Goal: Contribute content: Contribute content

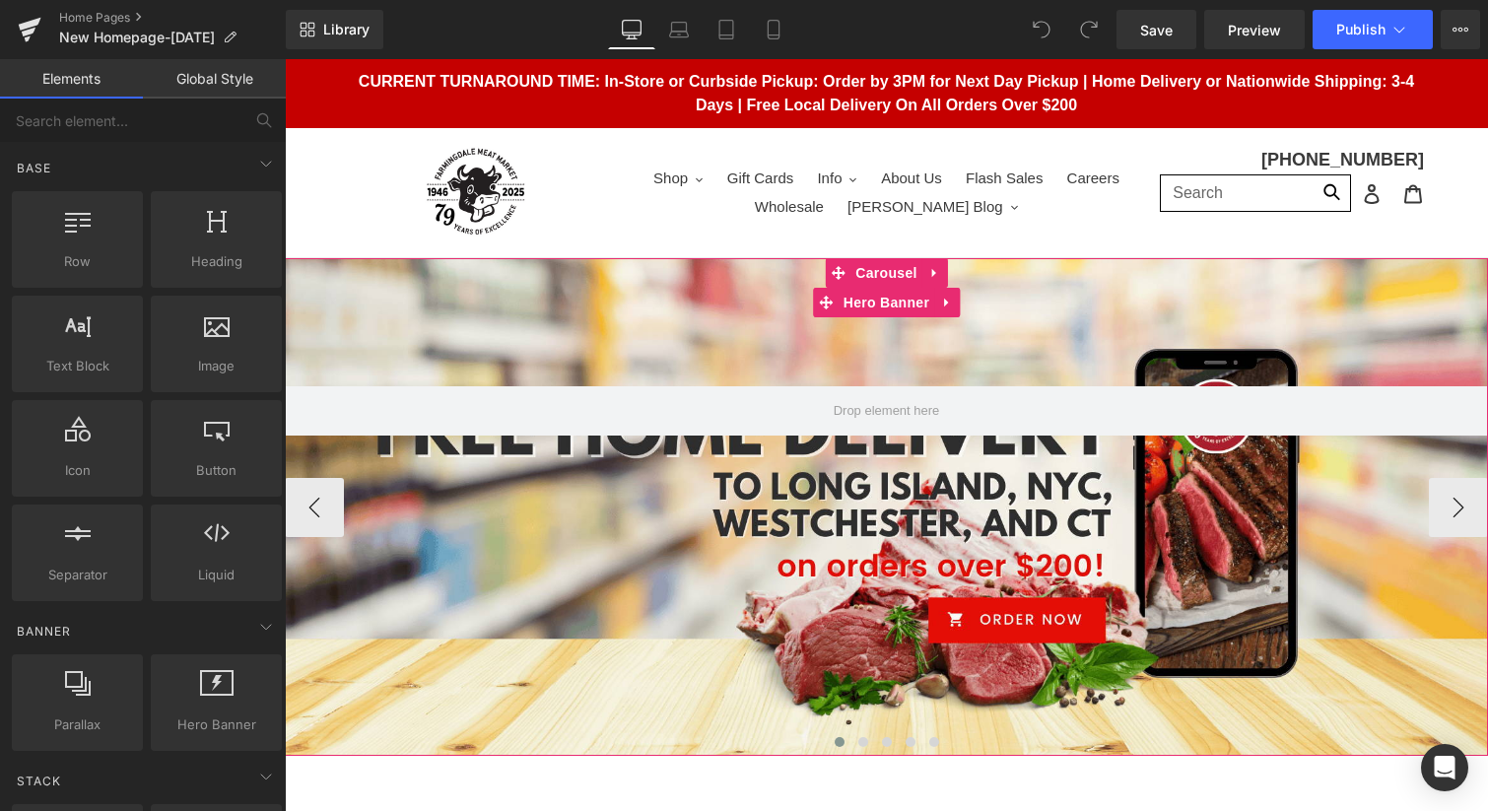
click at [493, 340] on div at bounding box center [886, 507] width 1203 height 498
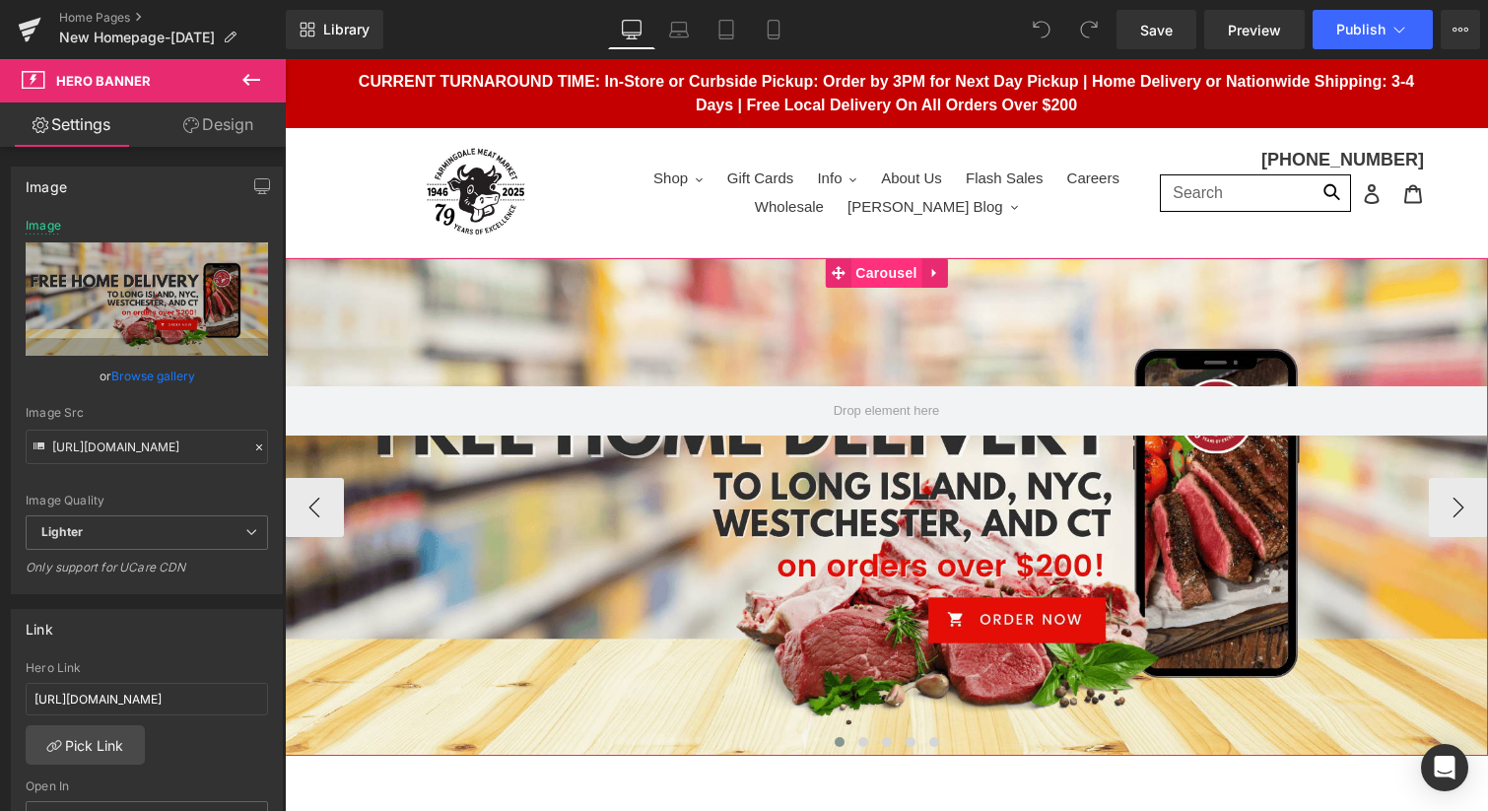
click at [900, 273] on span "Carousel" at bounding box center [885, 273] width 71 height 30
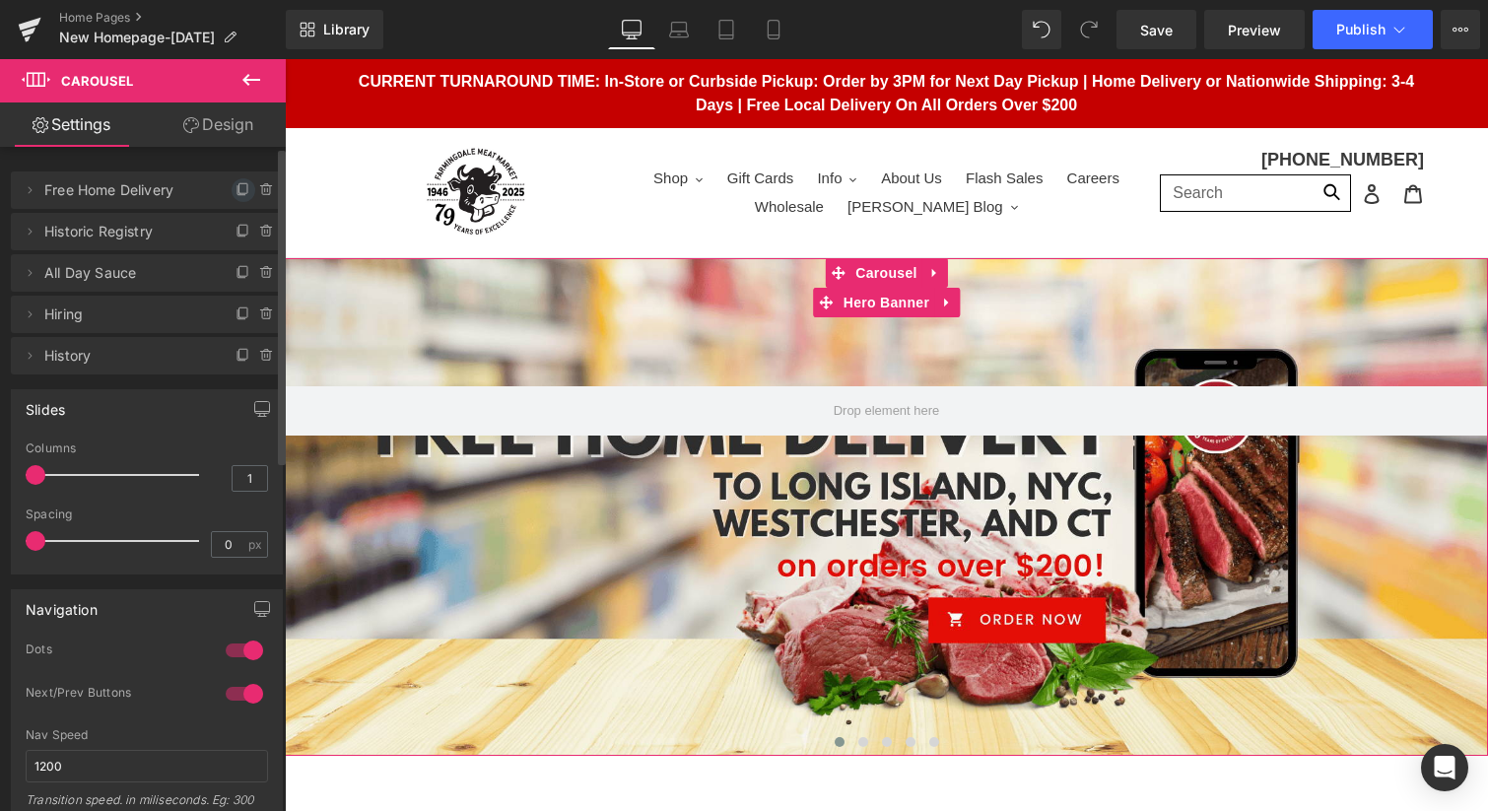
click at [236, 188] on icon at bounding box center [244, 190] width 16 height 16
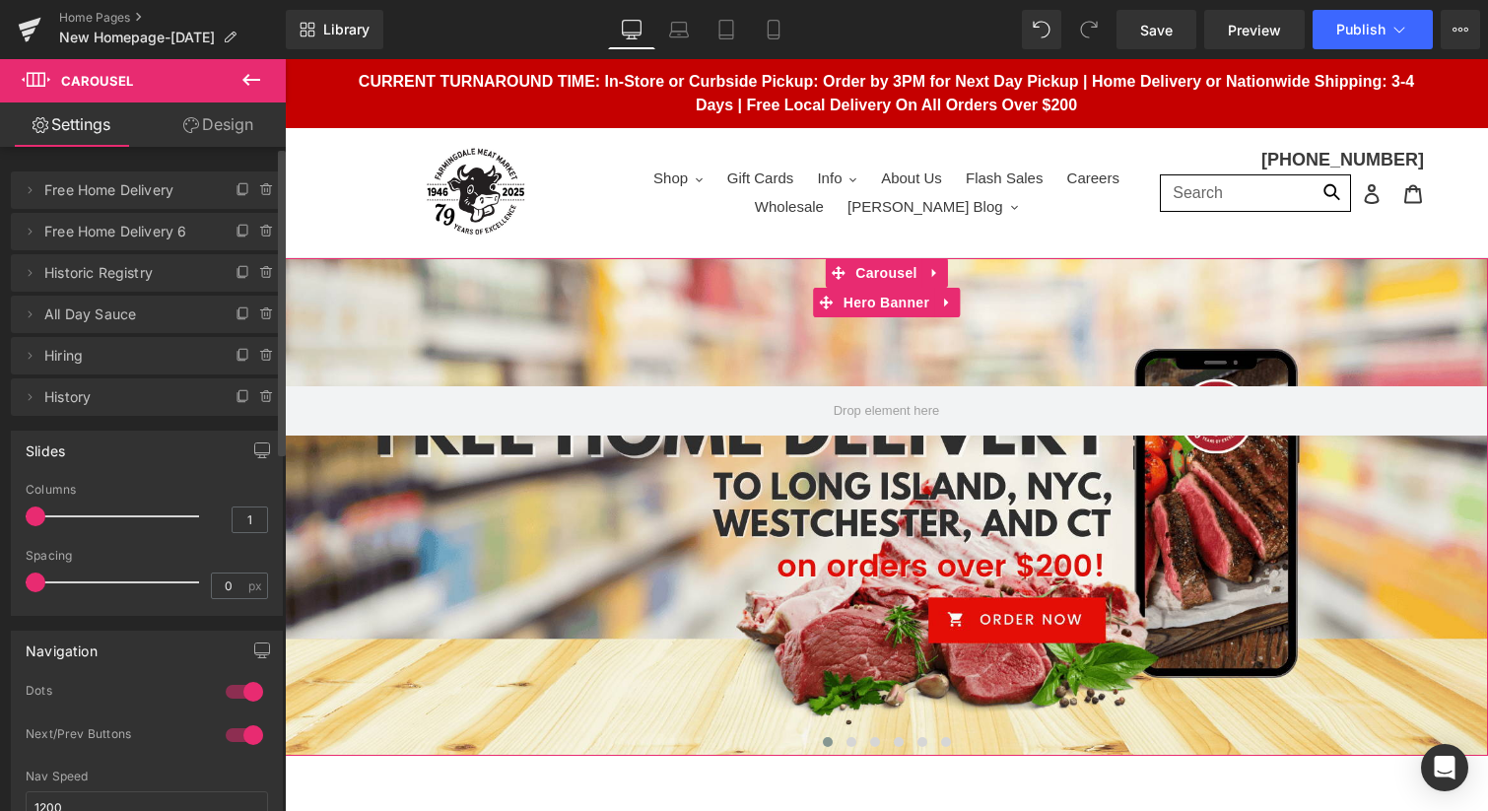
click at [61, 189] on span "Free Home Delivery" at bounding box center [127, 189] width 166 height 37
click at [30, 188] on icon at bounding box center [30, 190] width 16 height 16
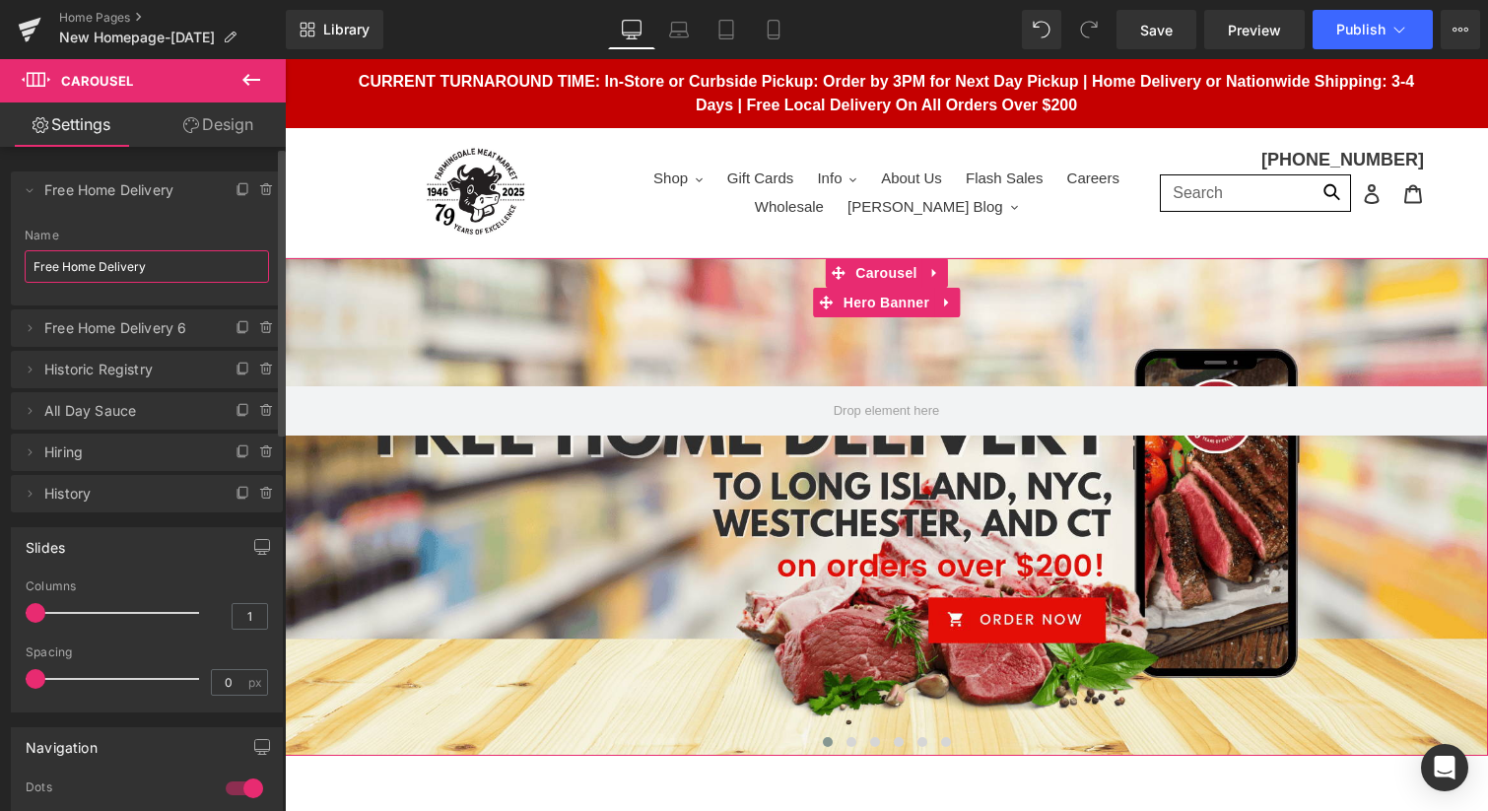
drag, startPoint x: 157, startPoint y: 265, endPoint x: 20, endPoint y: 230, distance: 141.5
click at [20, 230] on div "Free Home Delivery Name Free Home Delivery" at bounding box center [147, 267] width 272 height 77
type input "Burger Deal"
click at [29, 184] on icon at bounding box center [30, 190] width 16 height 16
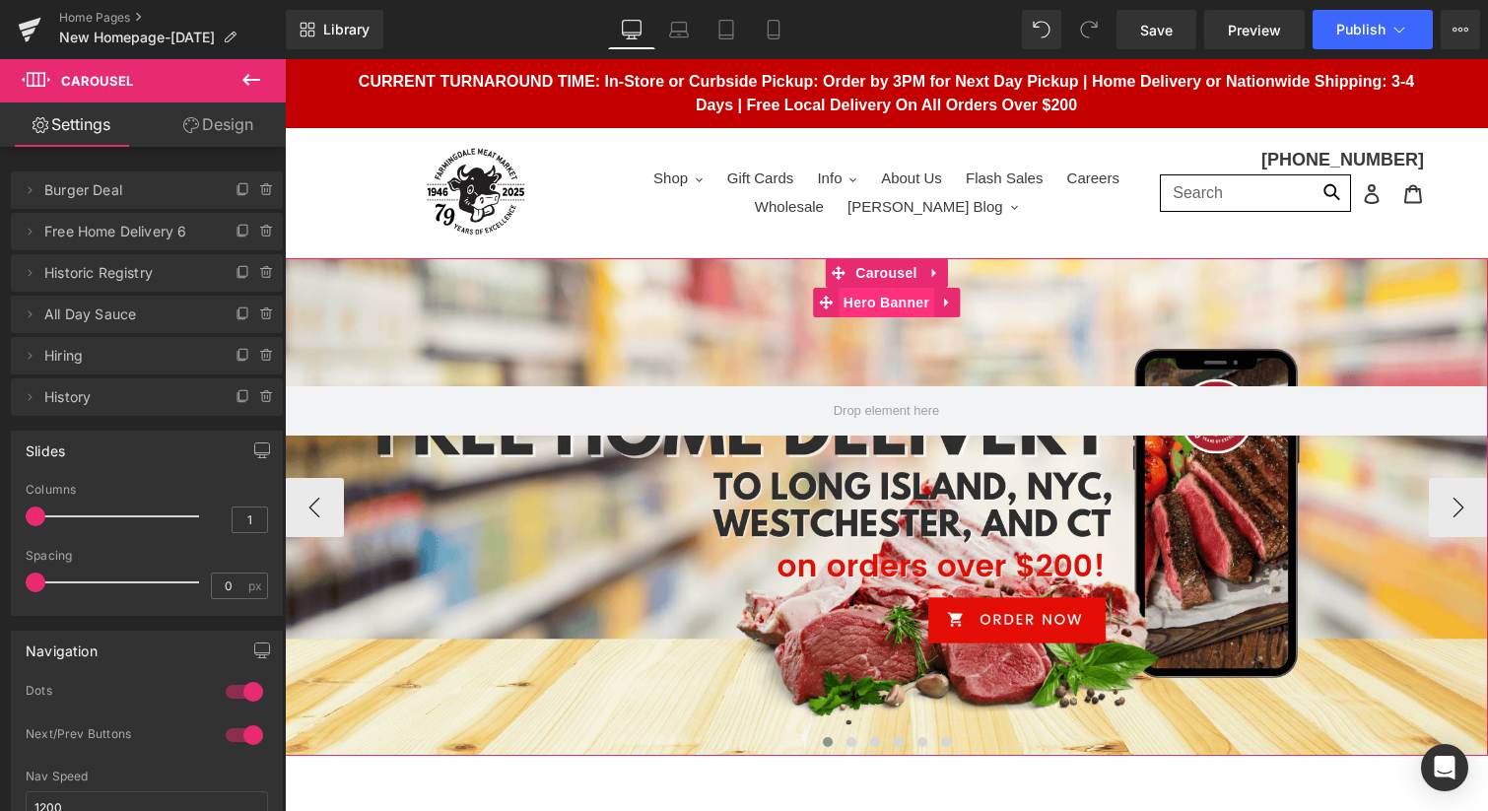
click at [870, 307] on span "Hero Banner" at bounding box center [887, 303] width 96 height 30
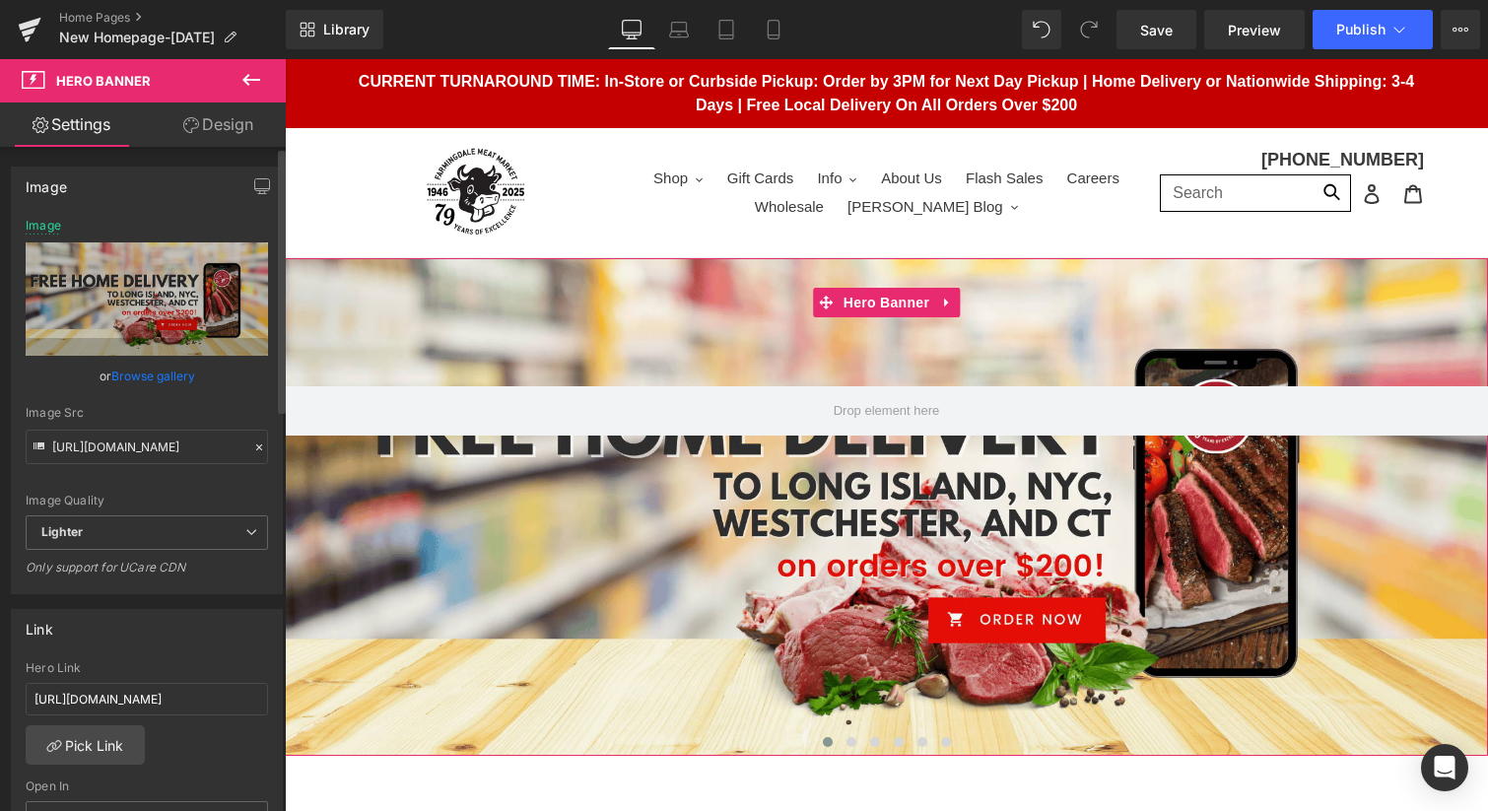
click at [167, 380] on link "Browse gallery" at bounding box center [153, 376] width 84 height 34
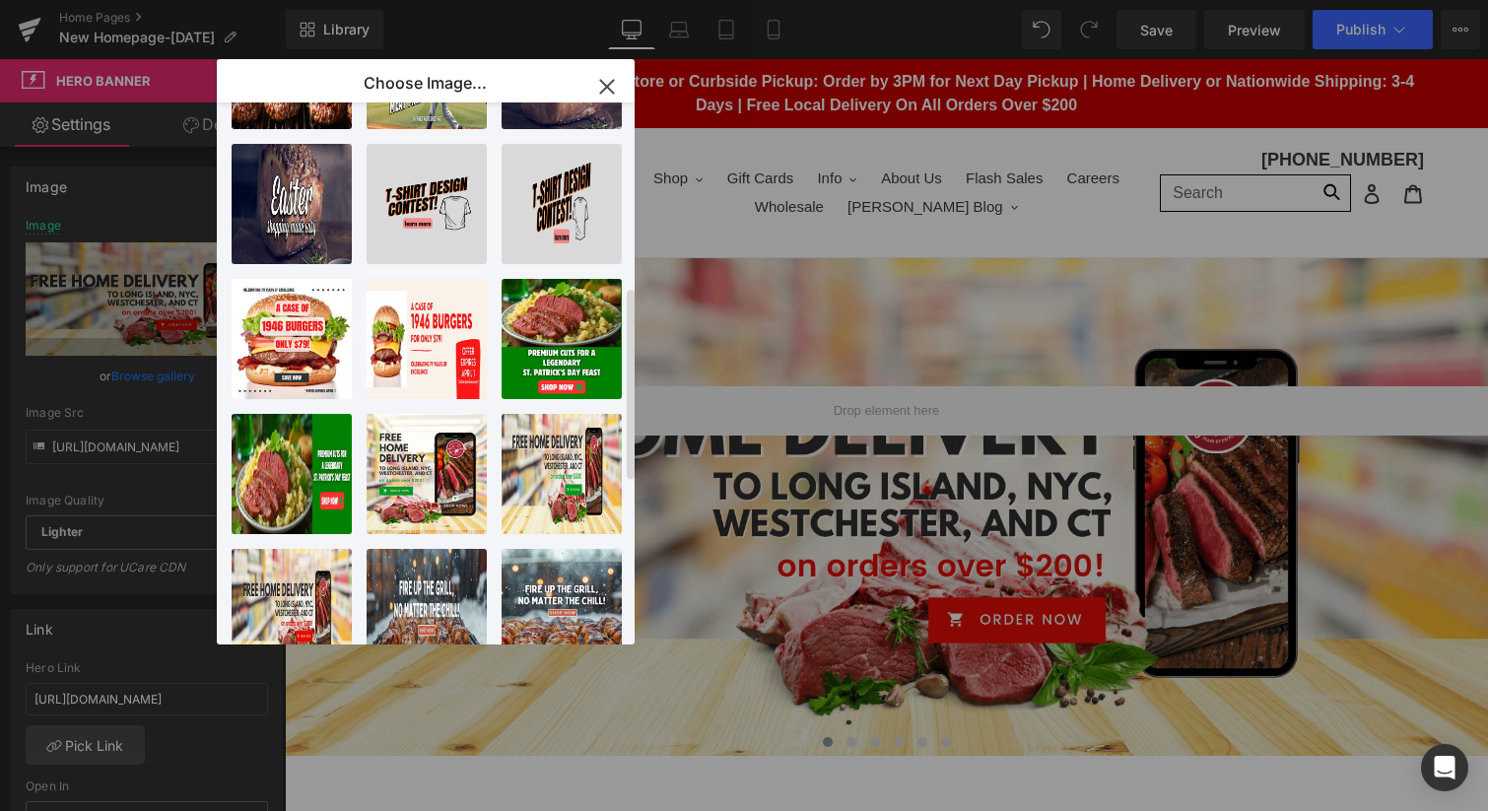
scroll to position [524, 0]
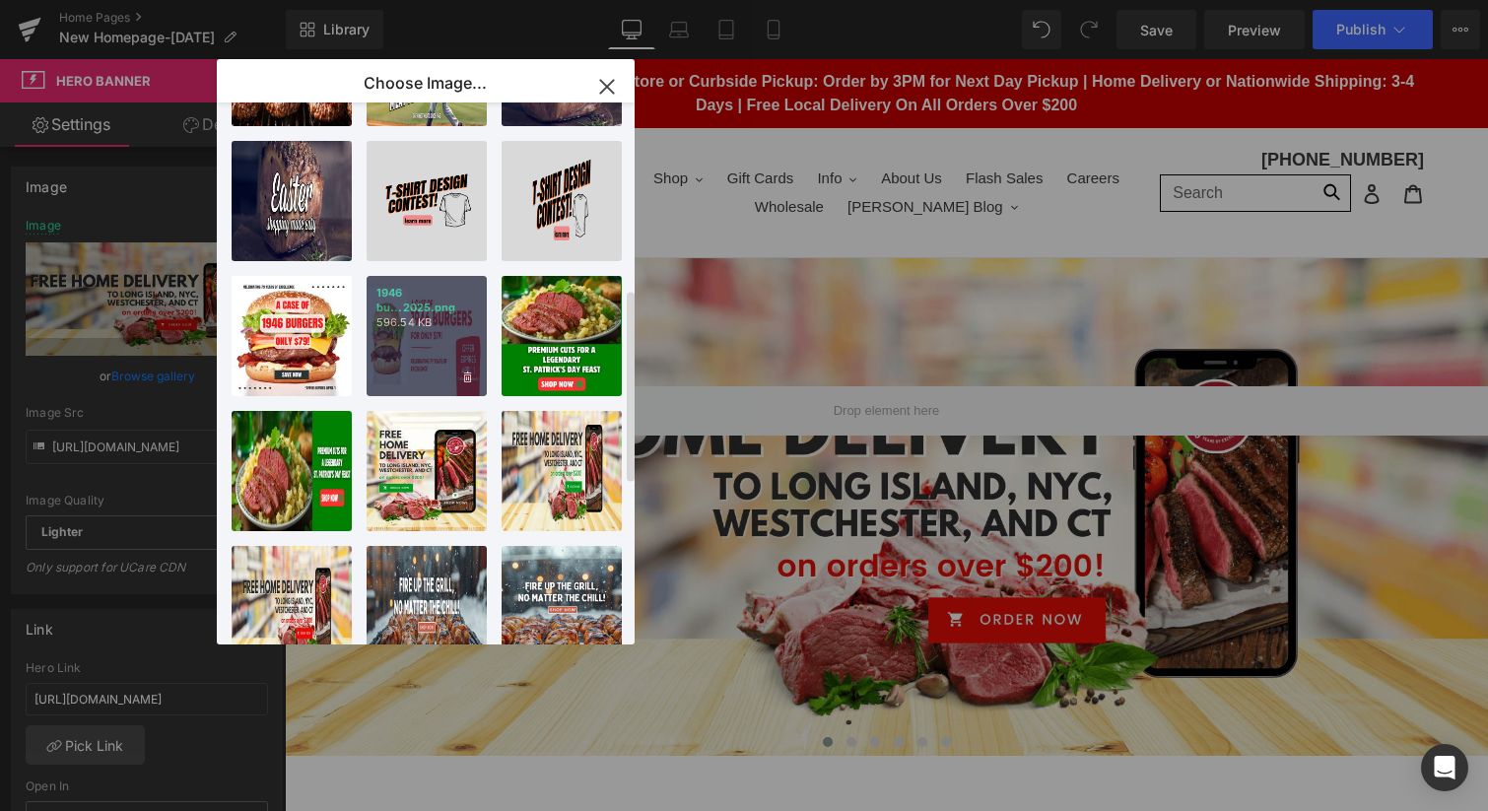
click at [422, 355] on div "1946 bu...2025.png 596.54 KB" at bounding box center [427, 336] width 120 height 120
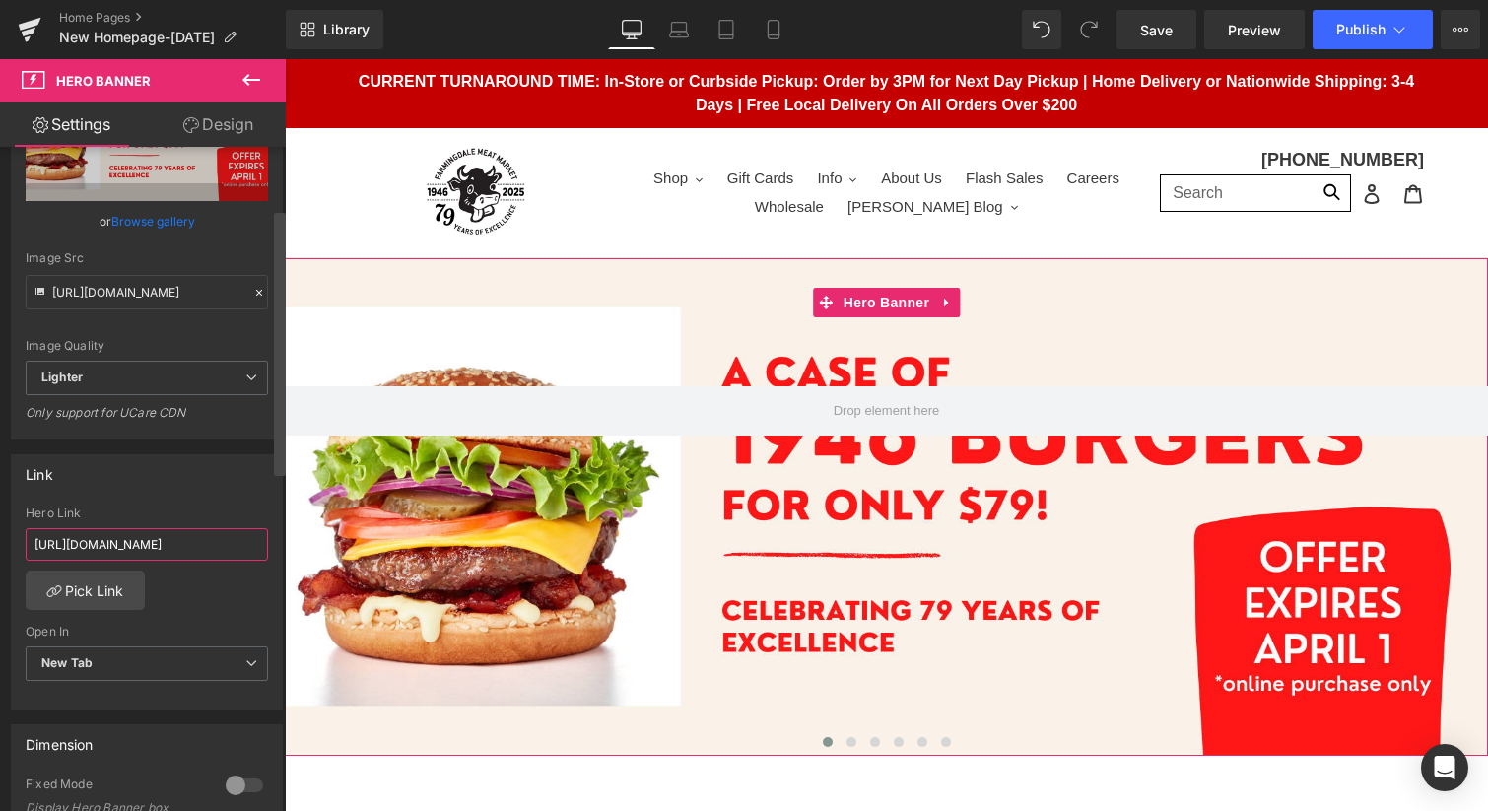
scroll to position [0, 182]
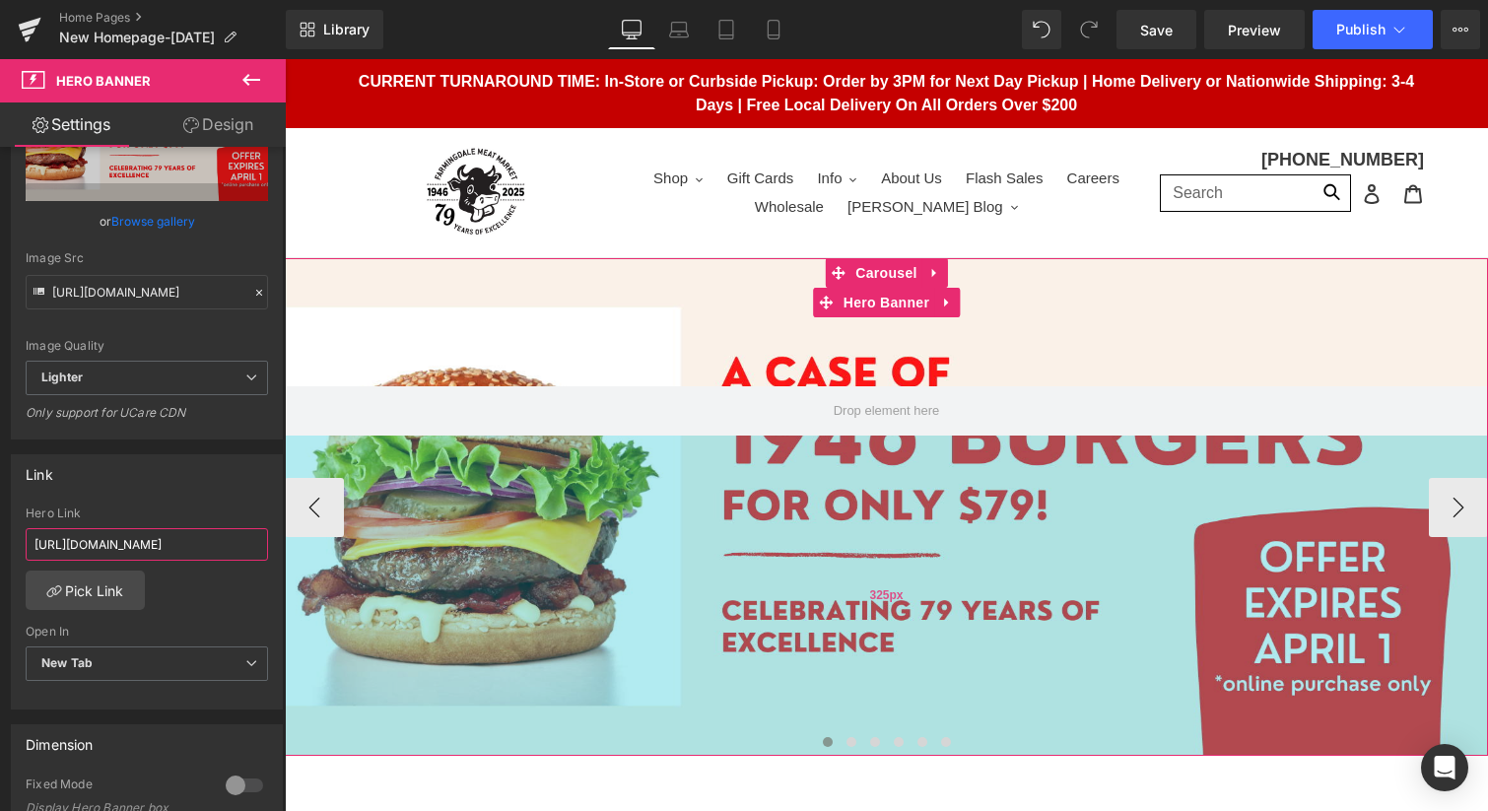
drag, startPoint x: 322, startPoint y: 608, endPoint x: 297, endPoint y: 549, distance: 64.4
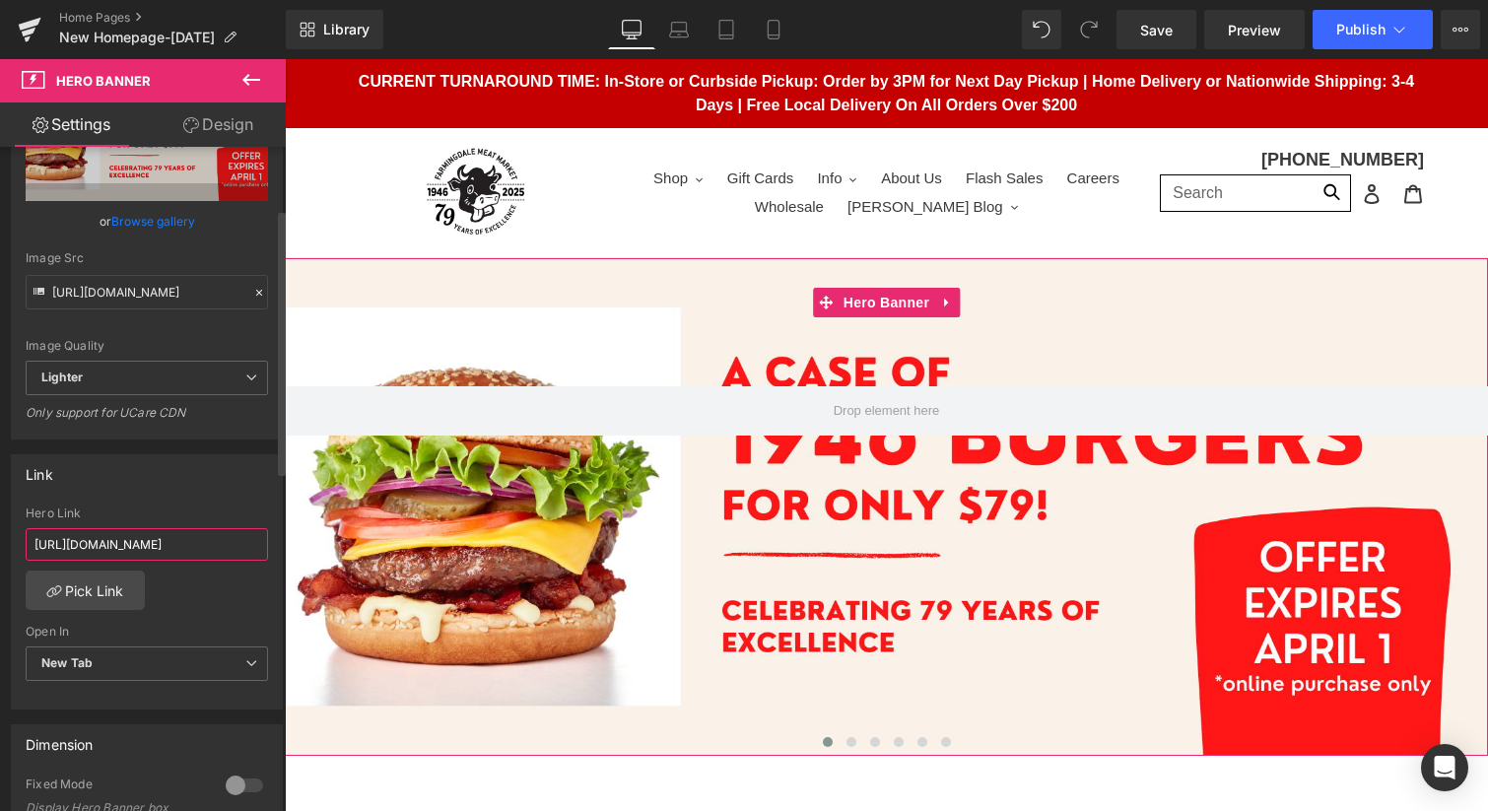
paste input "roducts/case-of-burgers-1946-blend?_pos=2&_sid=f81a1e7cd&_ss=r"
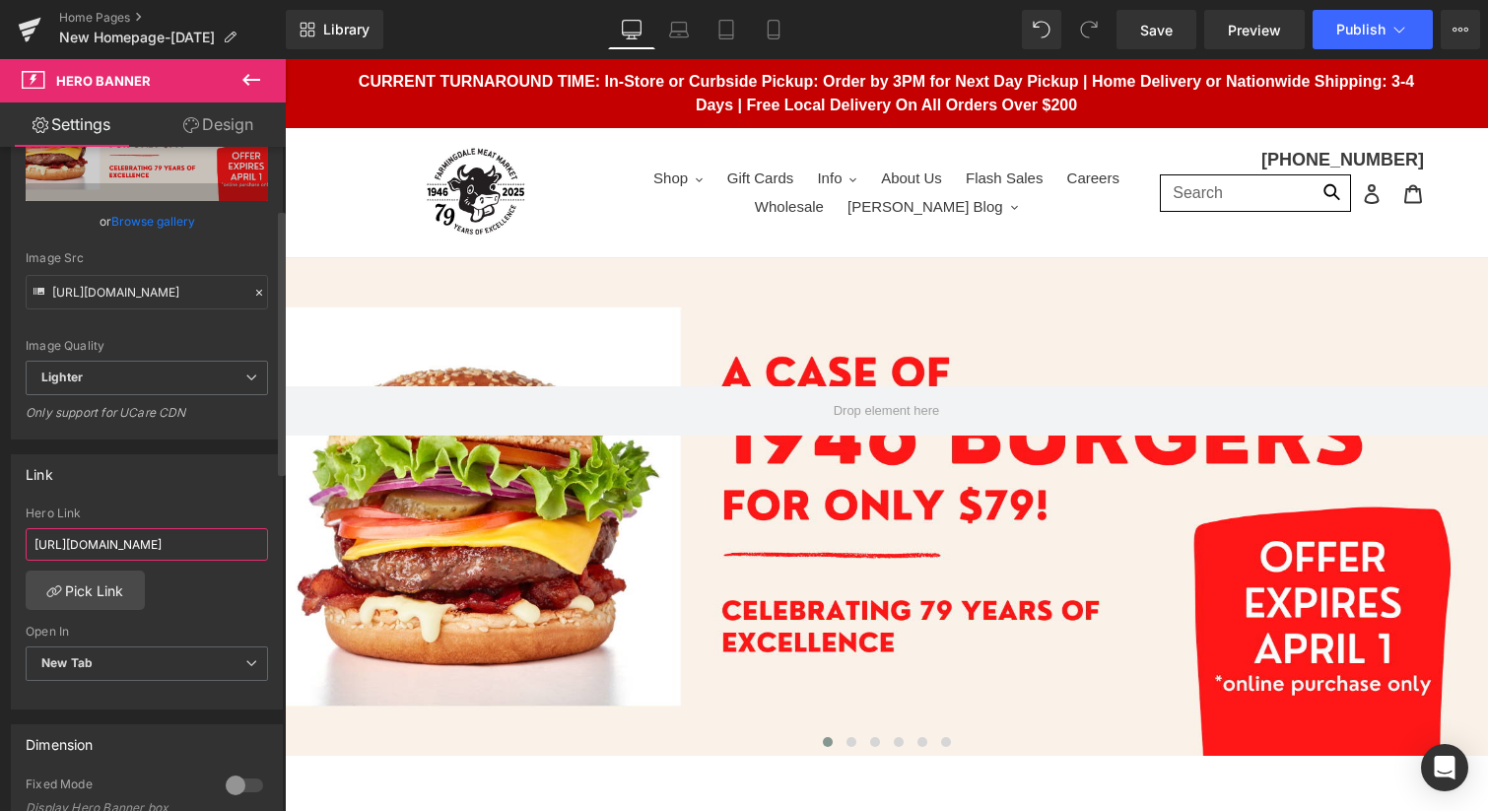
scroll to position [0, 203]
type input "[URL][DOMAIN_NAME]"
click at [1160, 28] on span "Save" at bounding box center [1156, 30] width 33 height 21
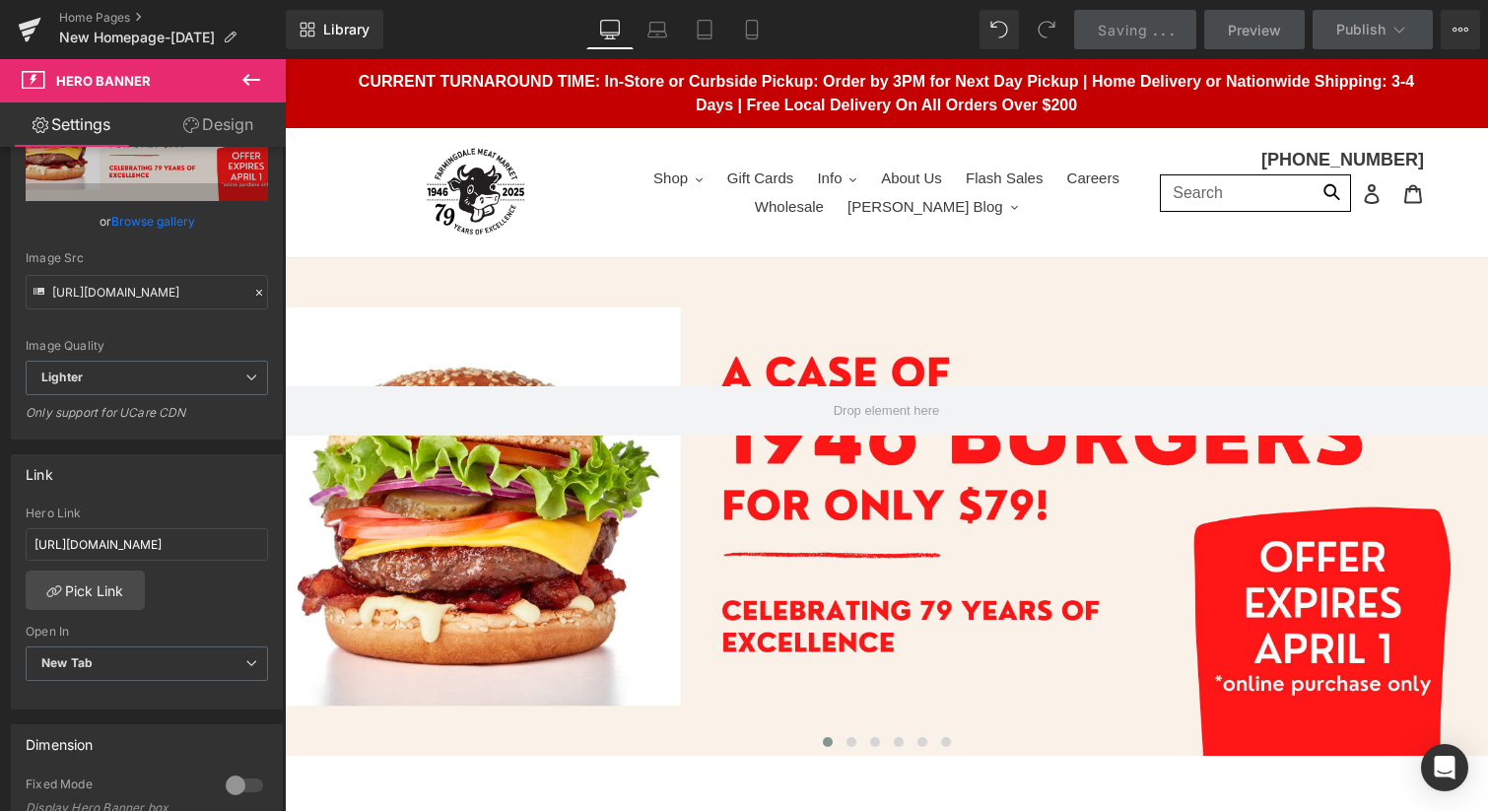
scroll to position [0, 0]
click at [753, 28] on icon at bounding box center [752, 30] width 20 height 20
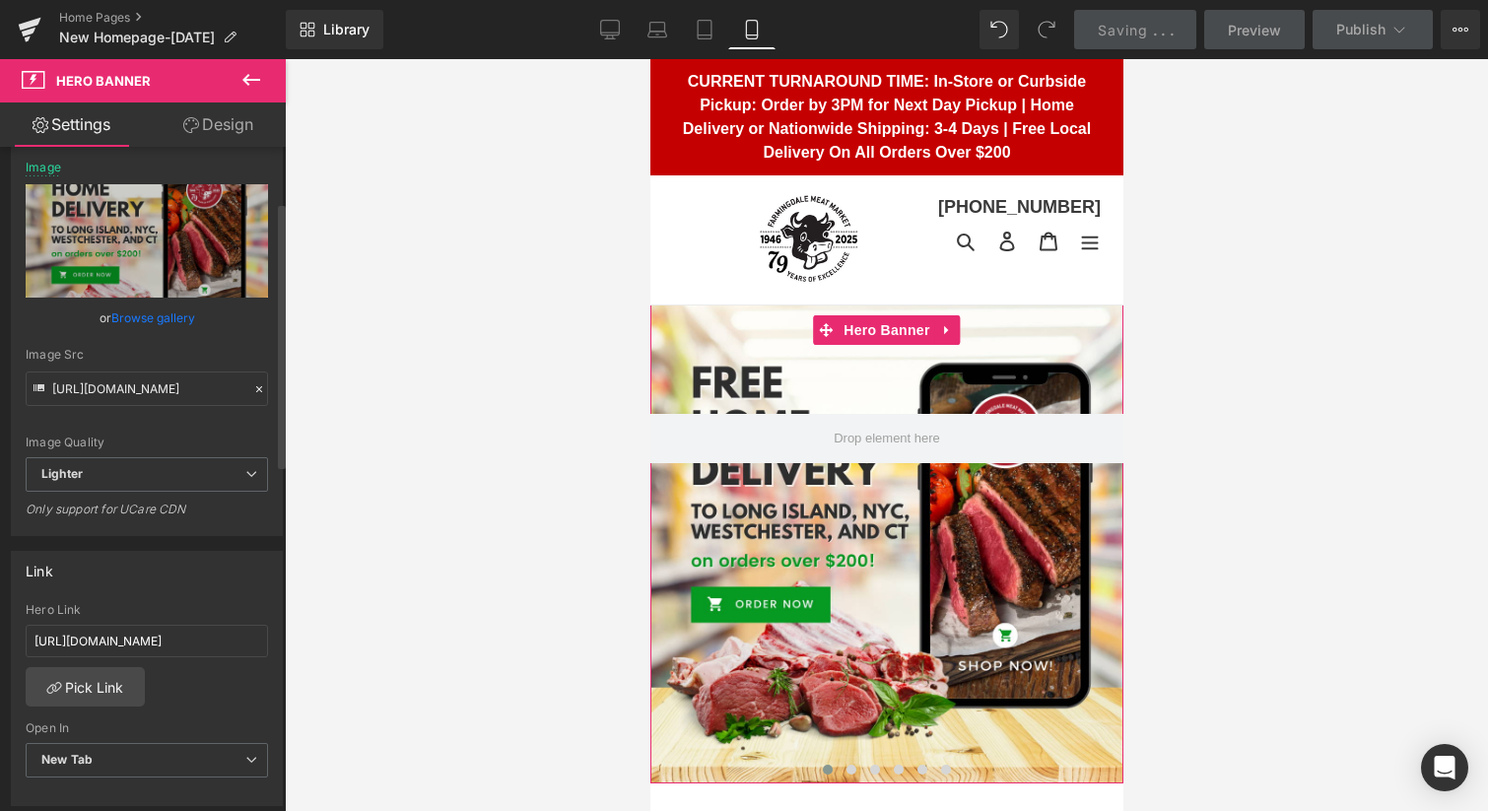
scroll to position [49, 0]
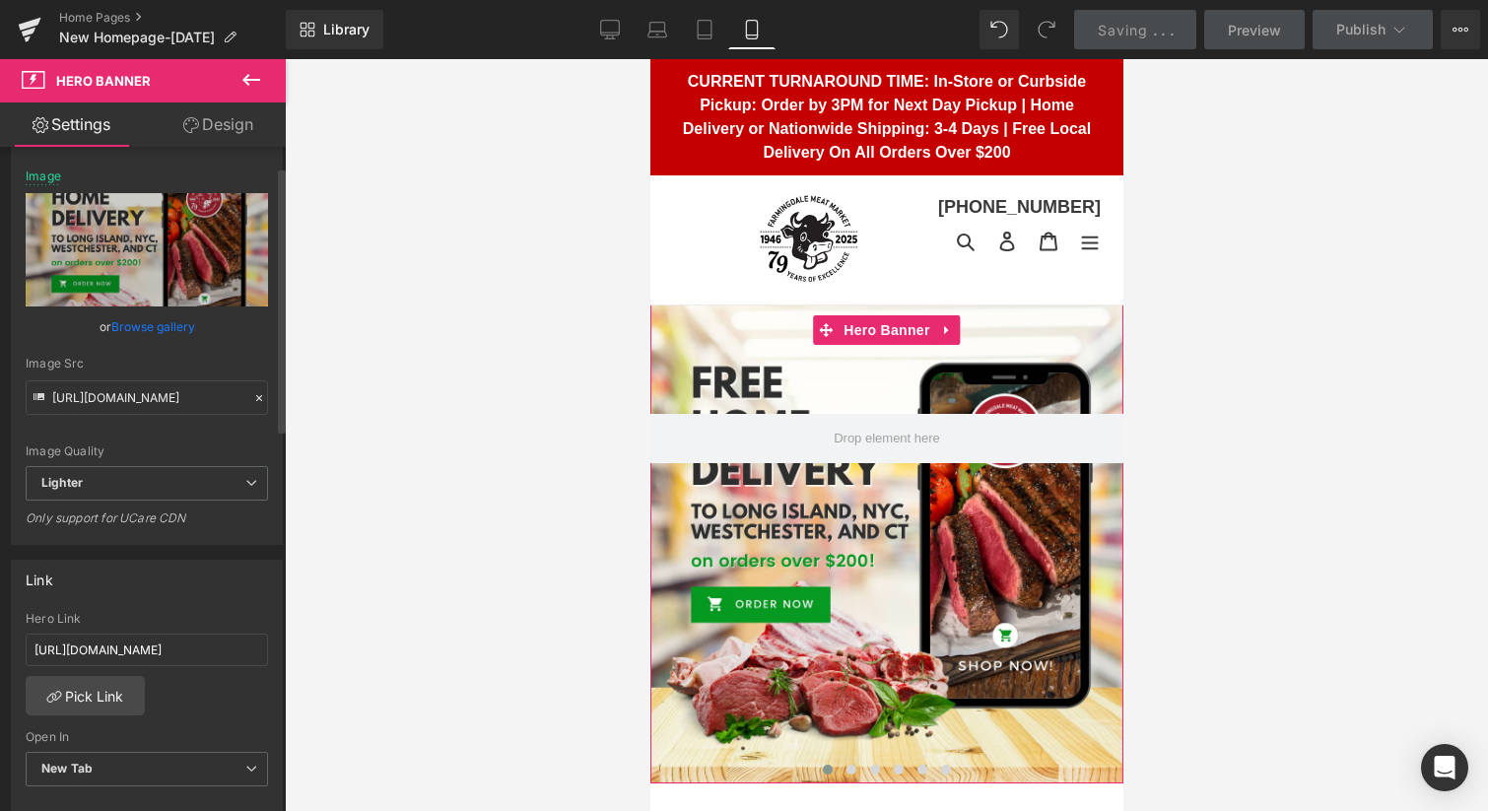
click at [152, 320] on link "Browse gallery" at bounding box center [153, 326] width 84 height 34
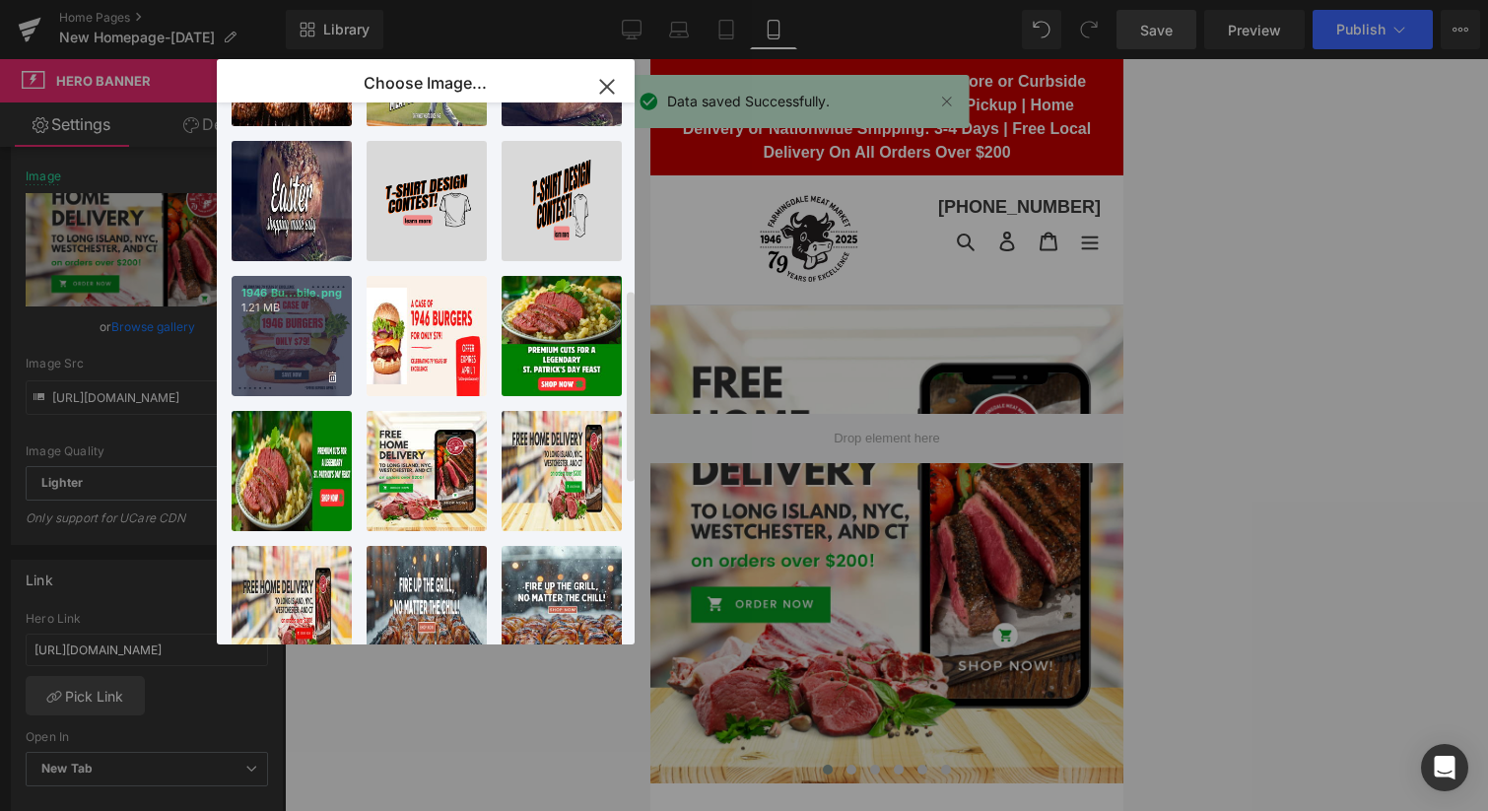
click at [292, 339] on div "1946 Bu...bile.png 1.21 MB" at bounding box center [292, 336] width 120 height 120
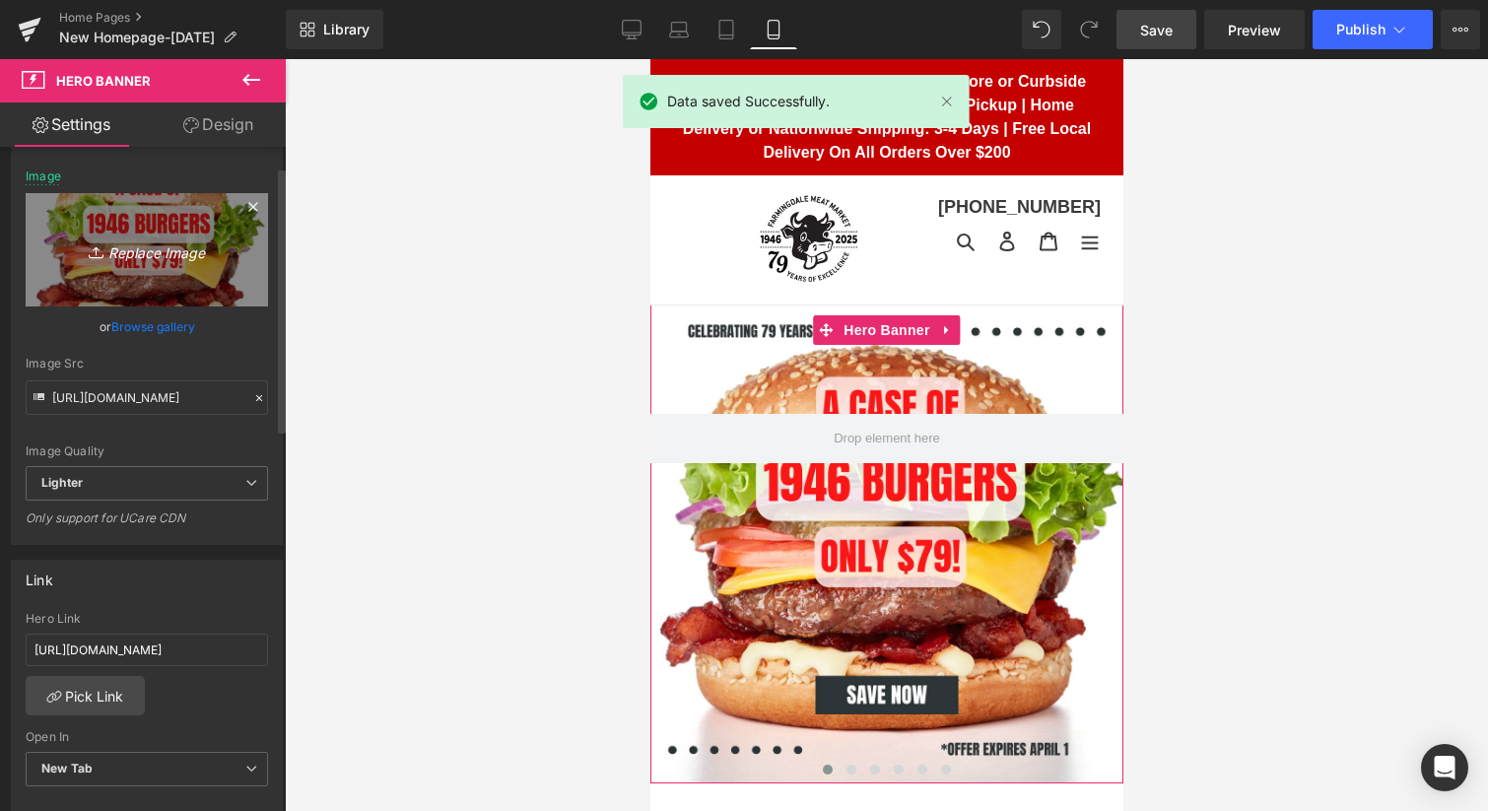
scroll to position [0, 0]
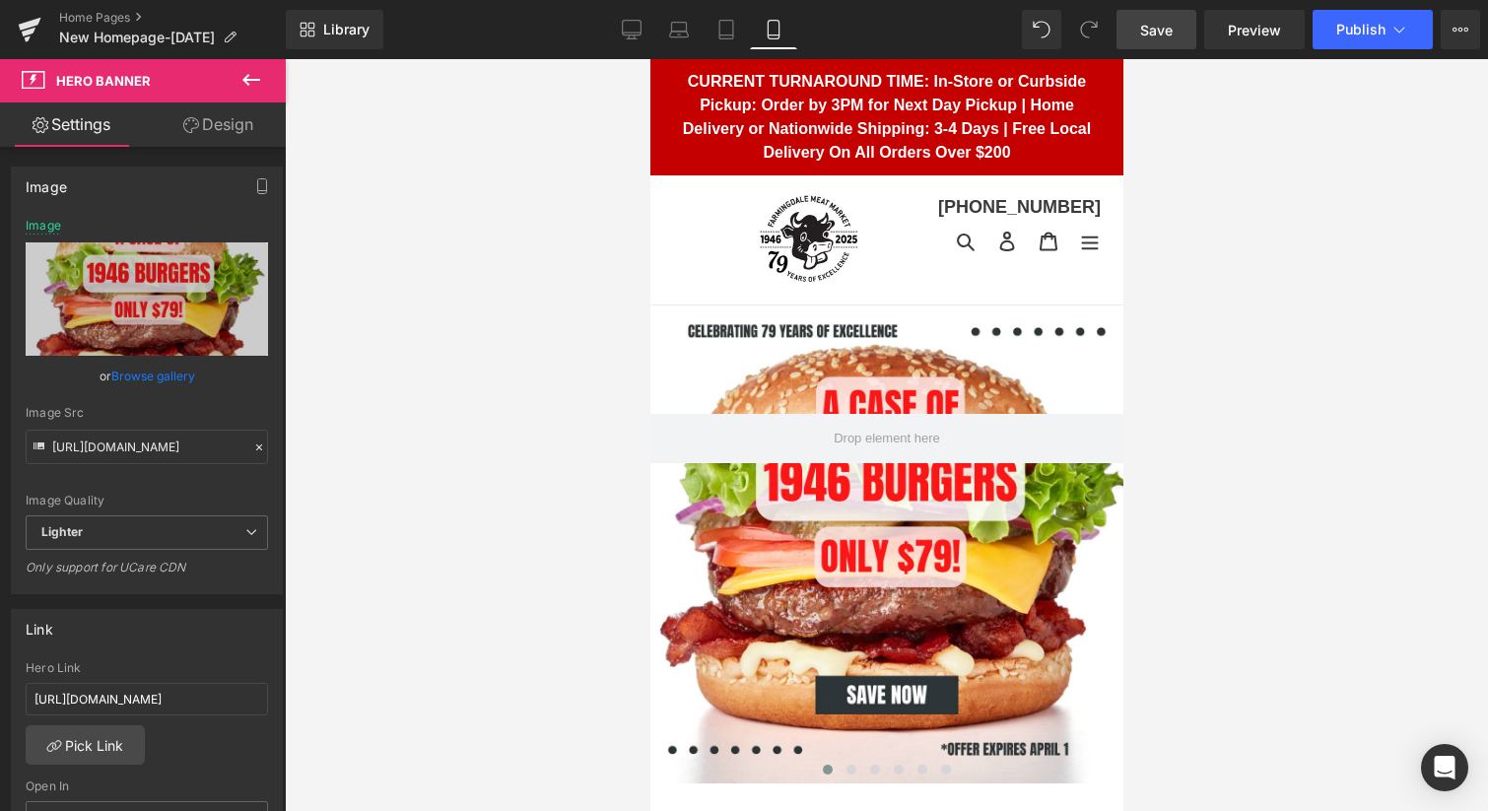
click at [1163, 31] on span "Save" at bounding box center [1156, 30] width 33 height 21
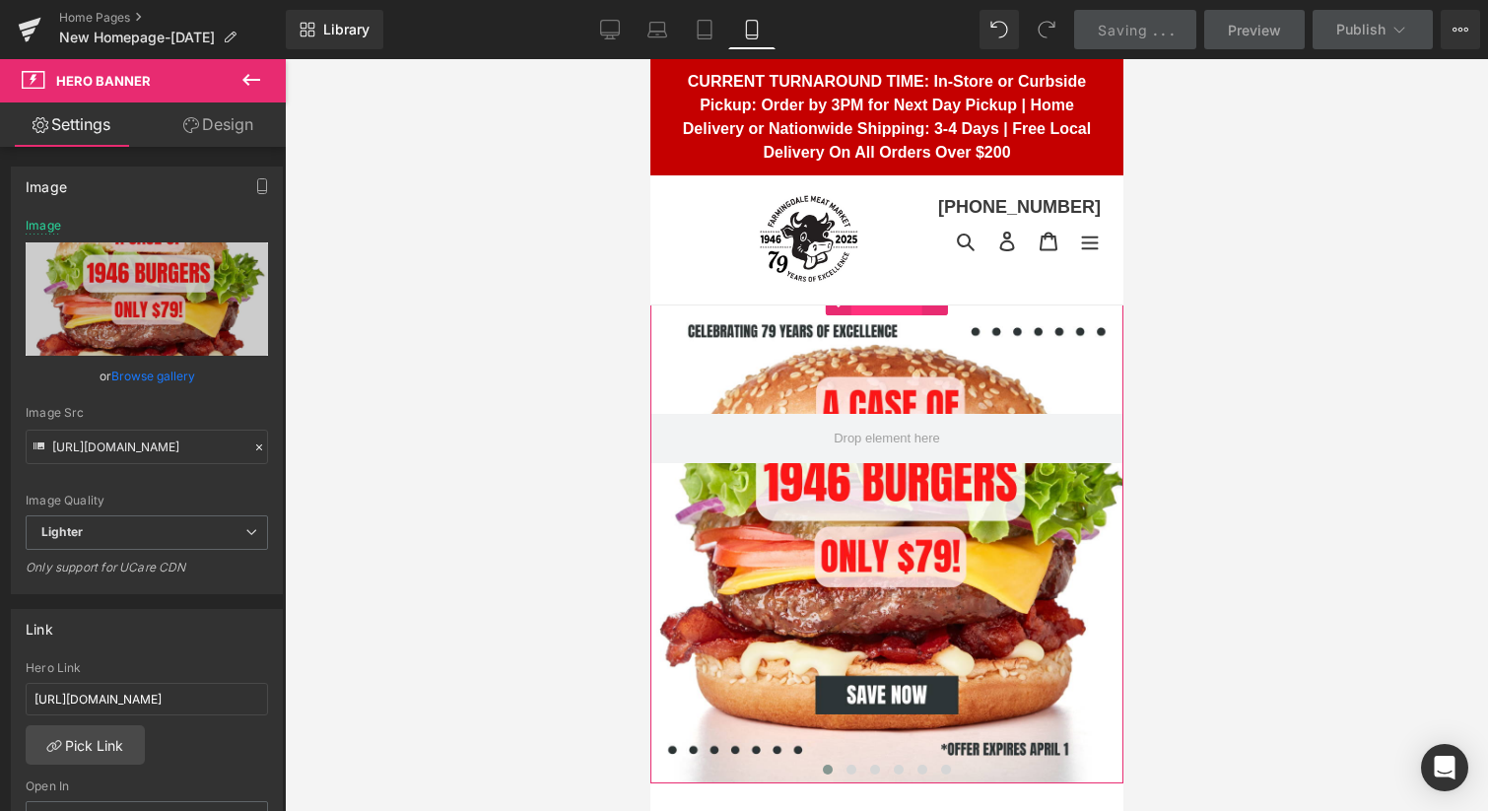
click at [885, 307] on span "Carousel" at bounding box center [885, 301] width 71 height 30
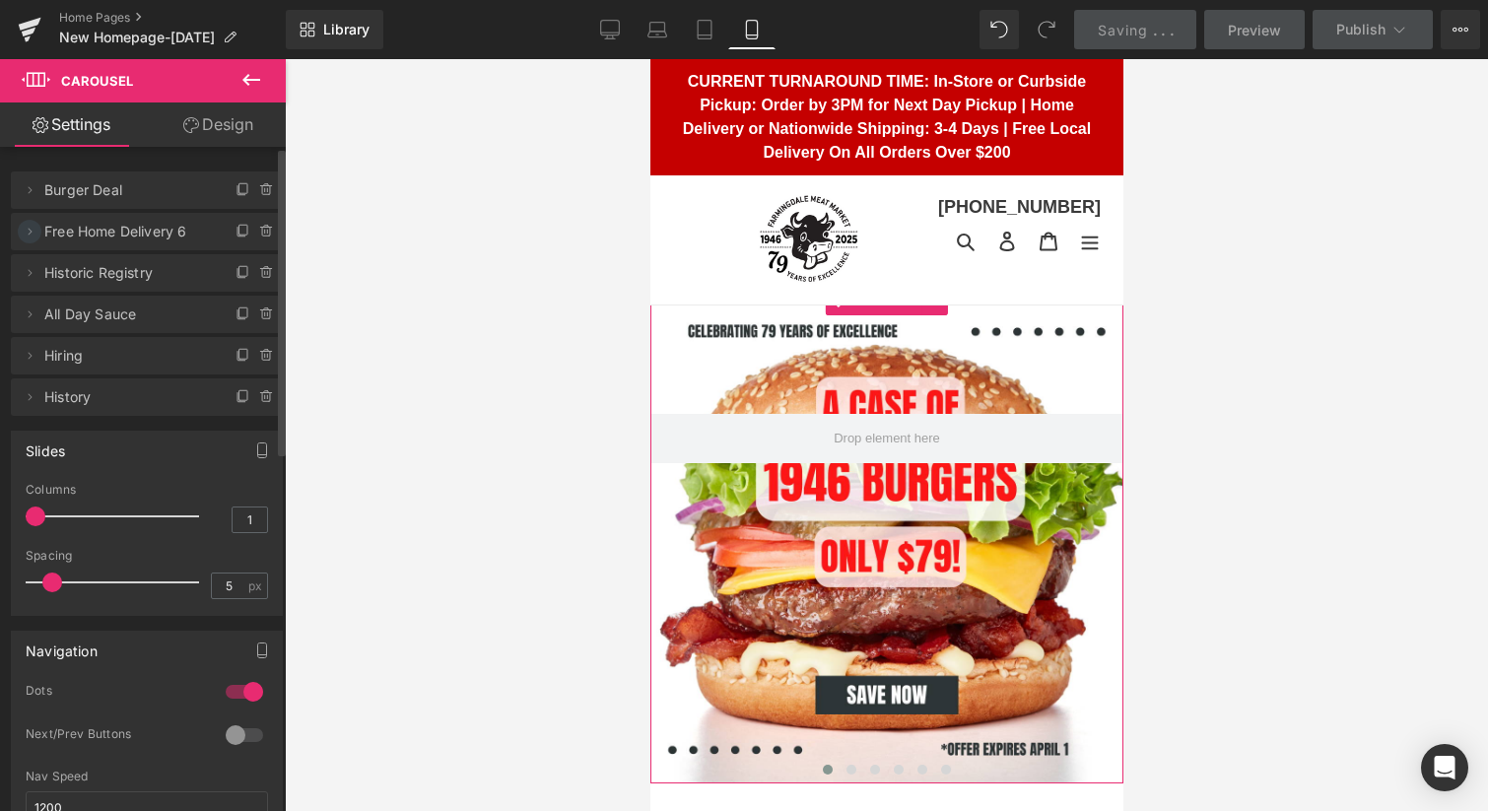
click at [25, 234] on icon at bounding box center [30, 232] width 16 height 16
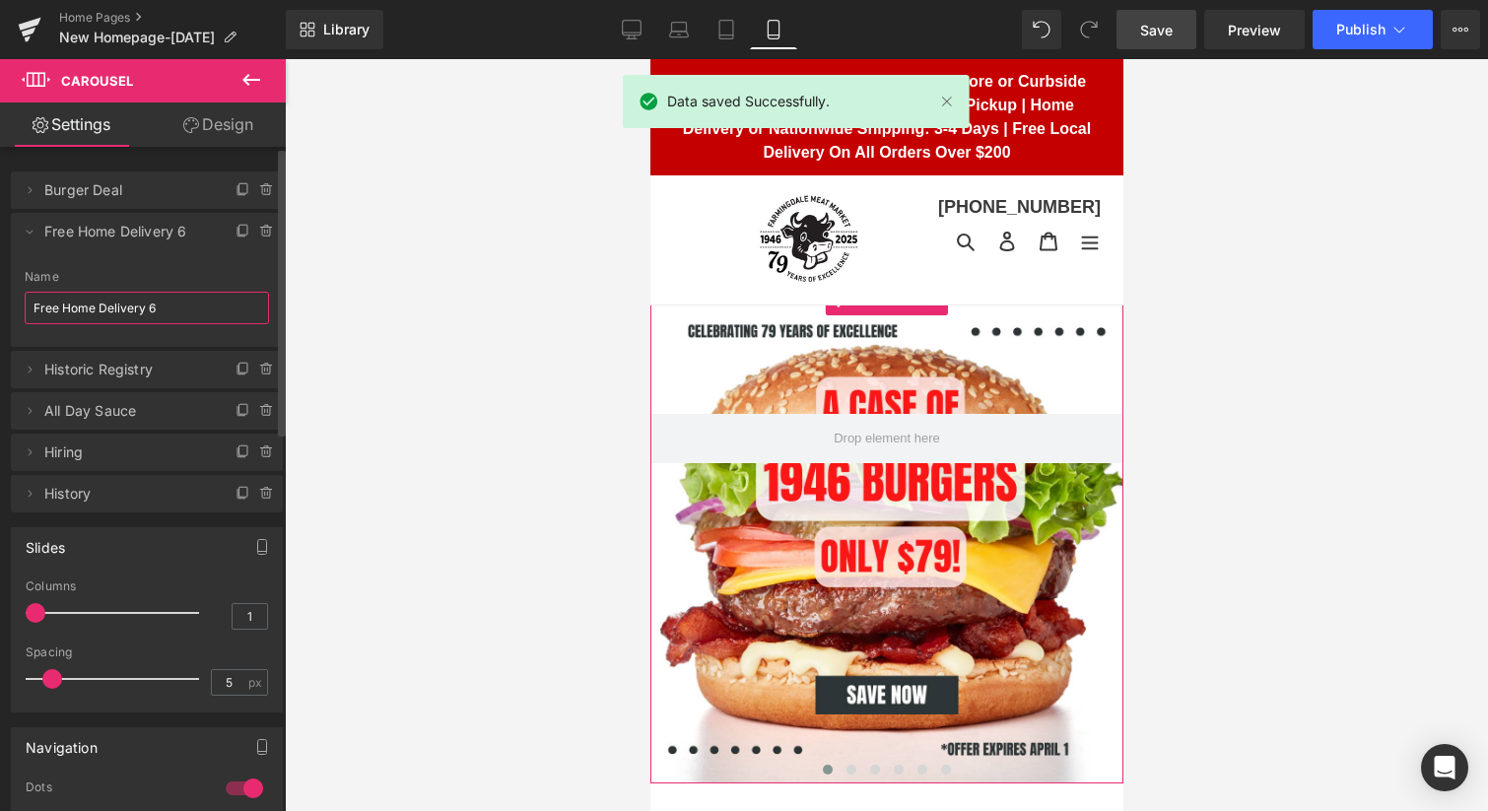
click at [208, 310] on input "Free Home Delivery 6" at bounding box center [147, 308] width 244 height 33
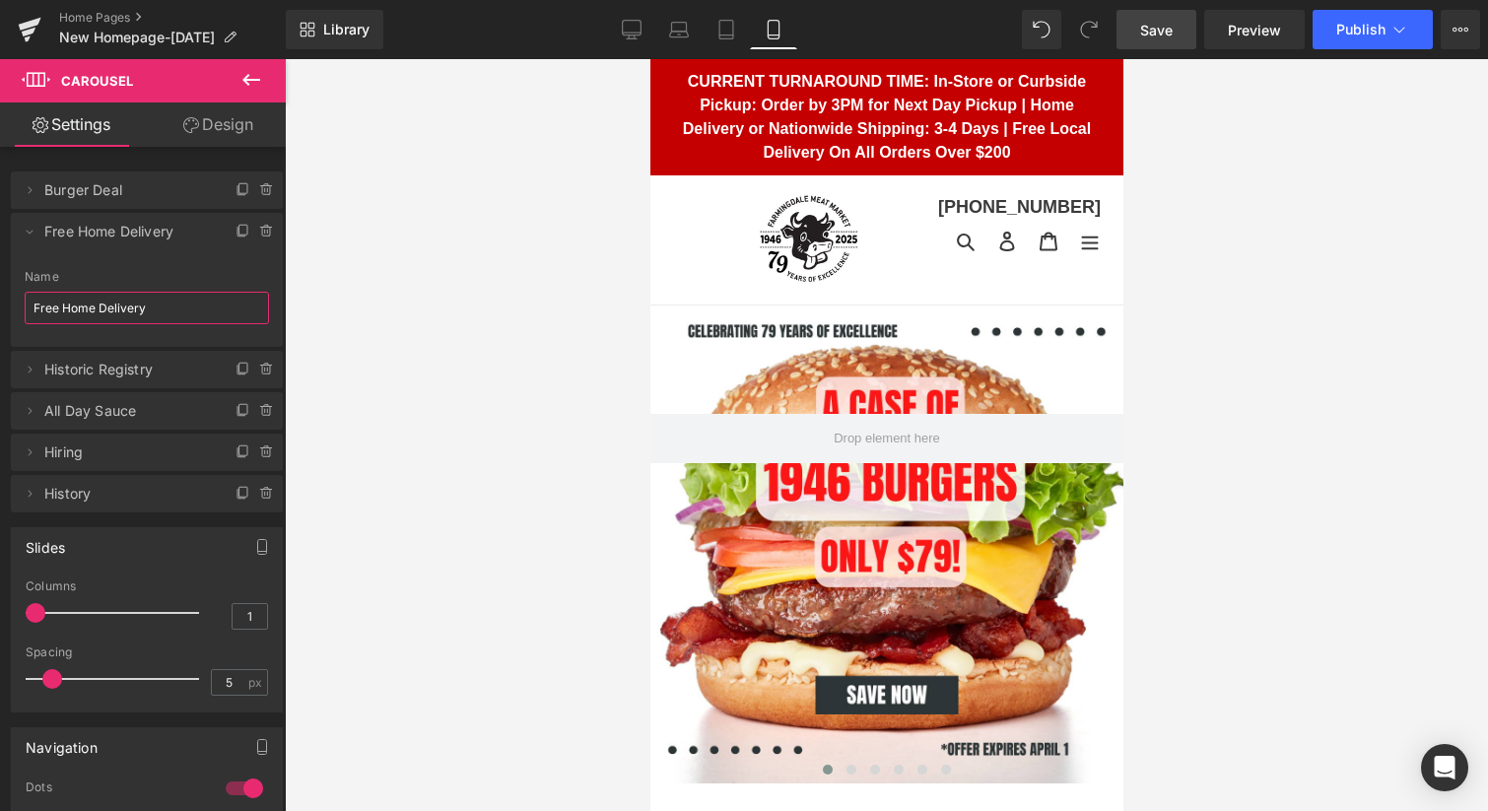
type input "Free Home Delivery"
click at [1173, 39] on span "Save" at bounding box center [1156, 30] width 33 height 21
click at [627, 33] on icon at bounding box center [632, 33] width 19 height 0
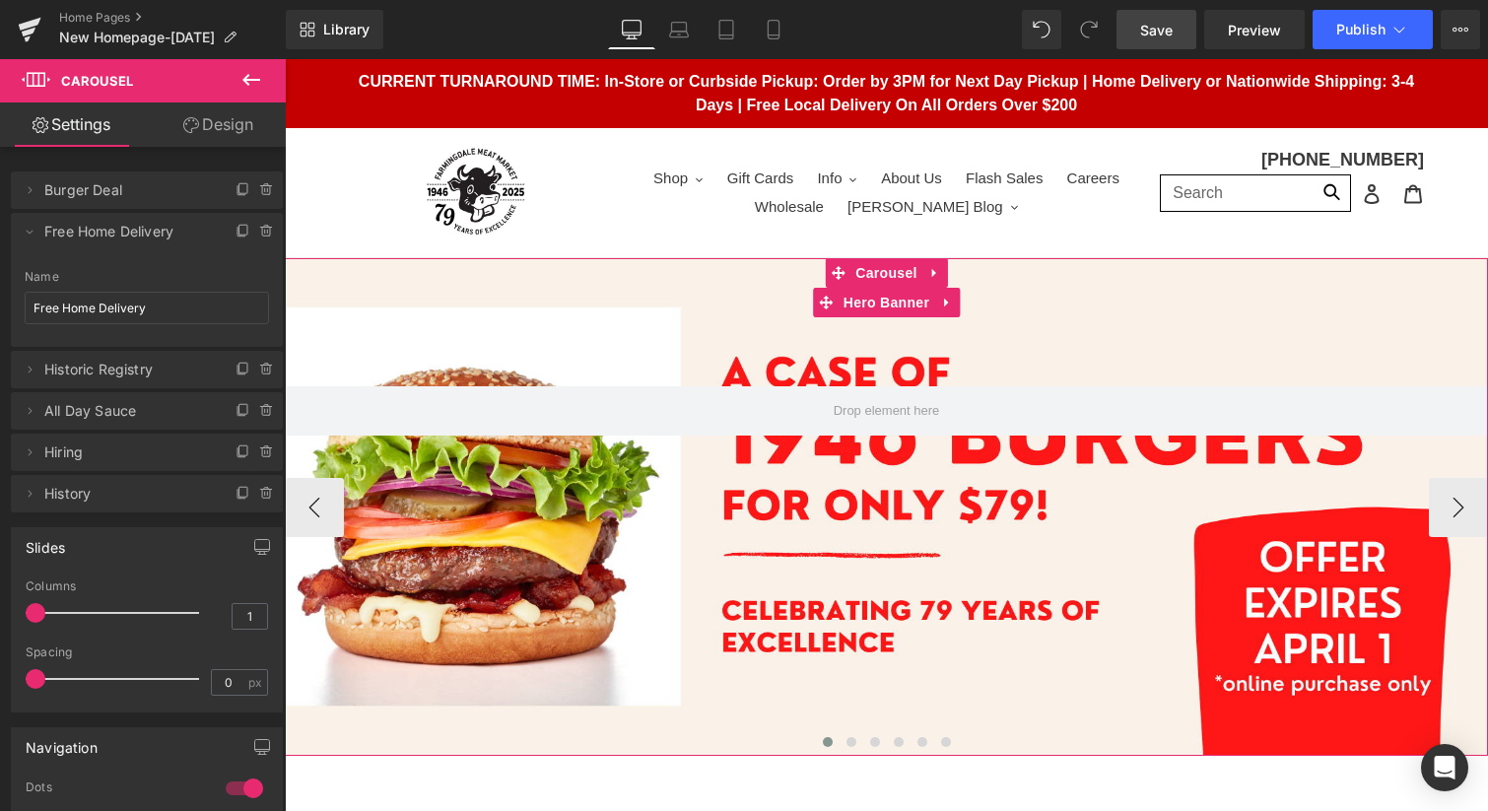
click at [674, 506] on div at bounding box center [886, 507] width 1203 height 498
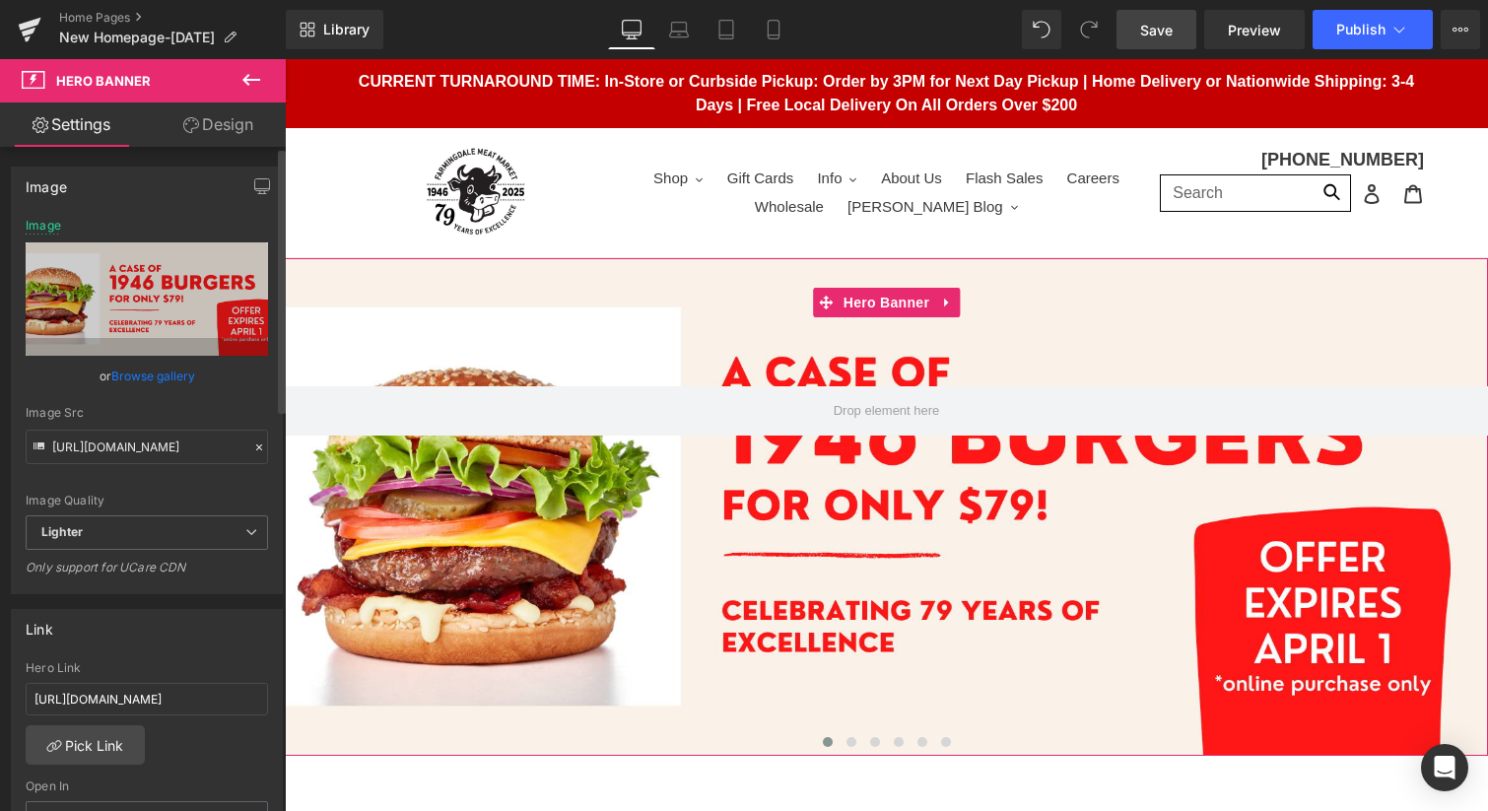
click at [173, 374] on link "Browse gallery" at bounding box center [153, 376] width 84 height 34
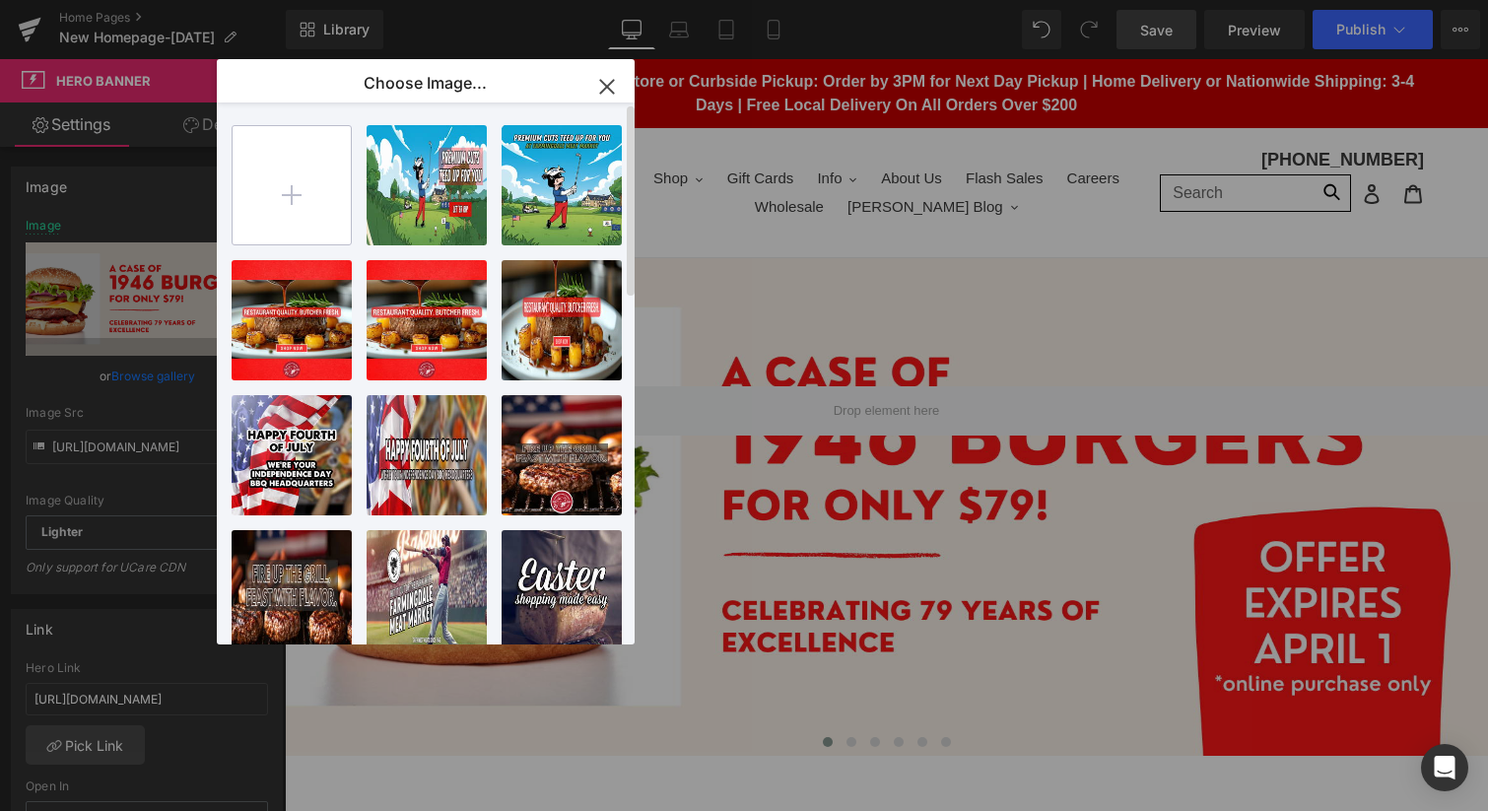
click at [294, 186] on input "file" at bounding box center [292, 185] width 118 height 118
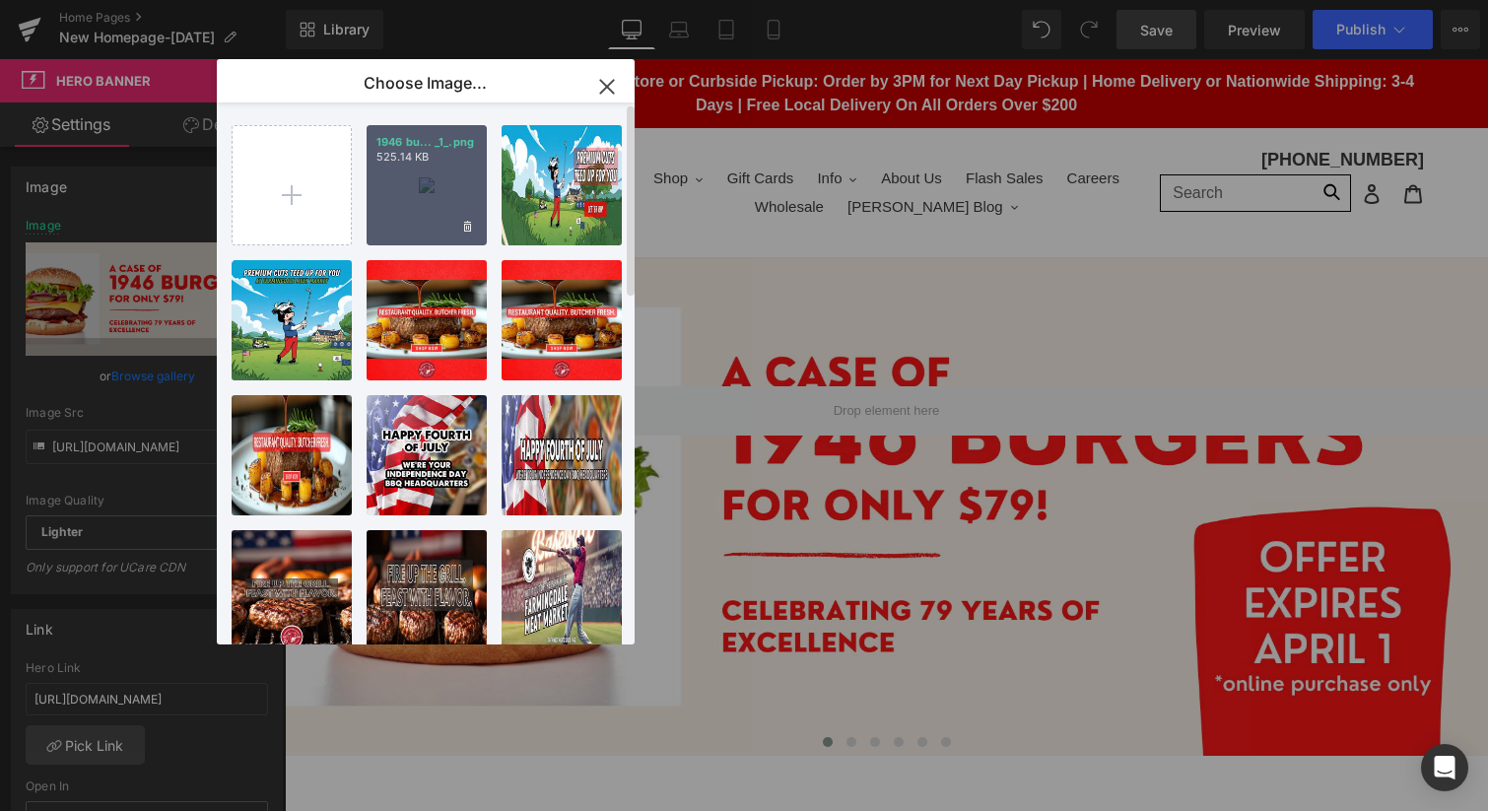
click at [438, 194] on div "1946 bu... _1_.png 525.14 KB" at bounding box center [427, 185] width 120 height 120
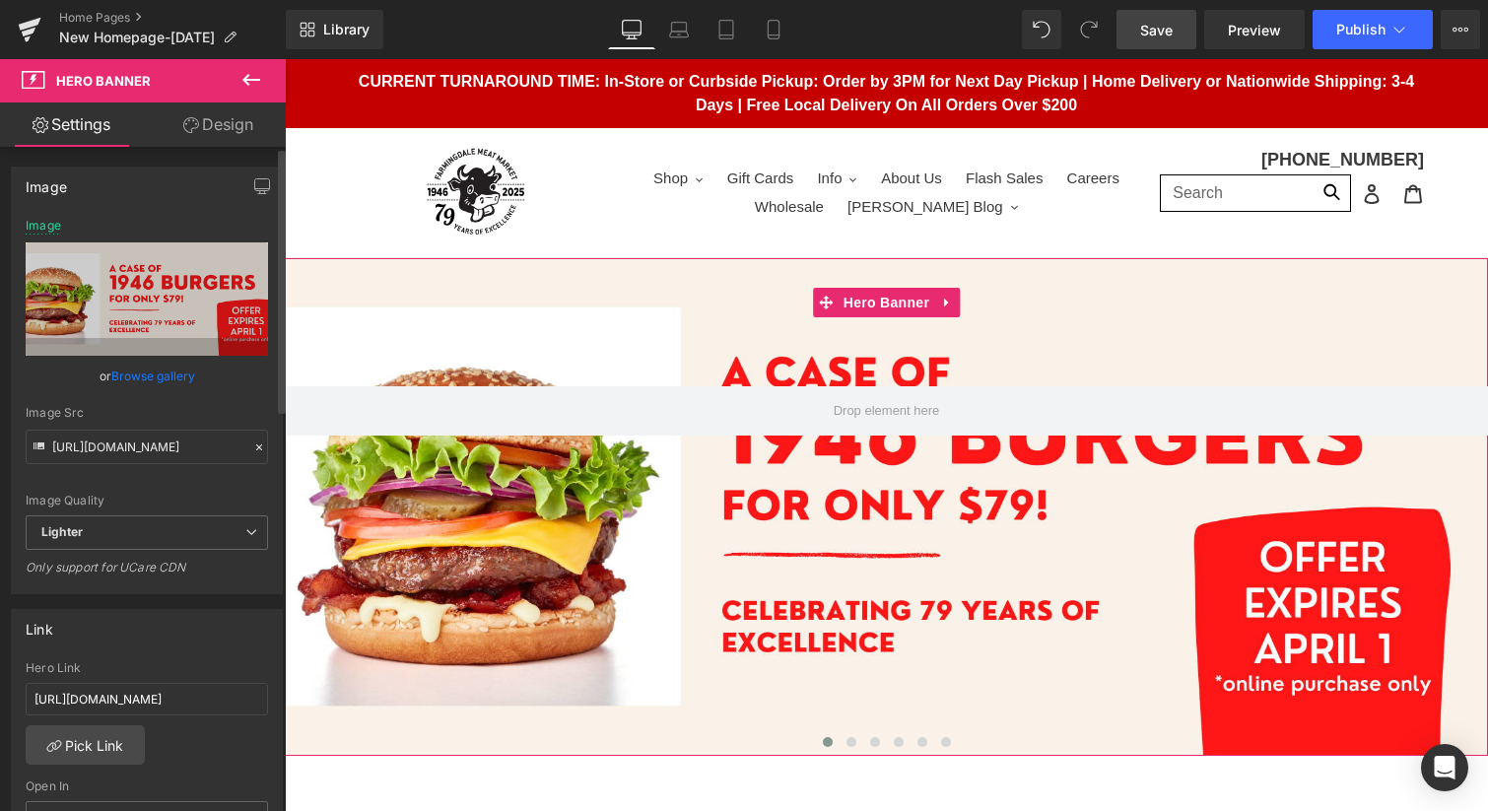
click at [143, 378] on link "Browse gallery" at bounding box center [153, 376] width 84 height 34
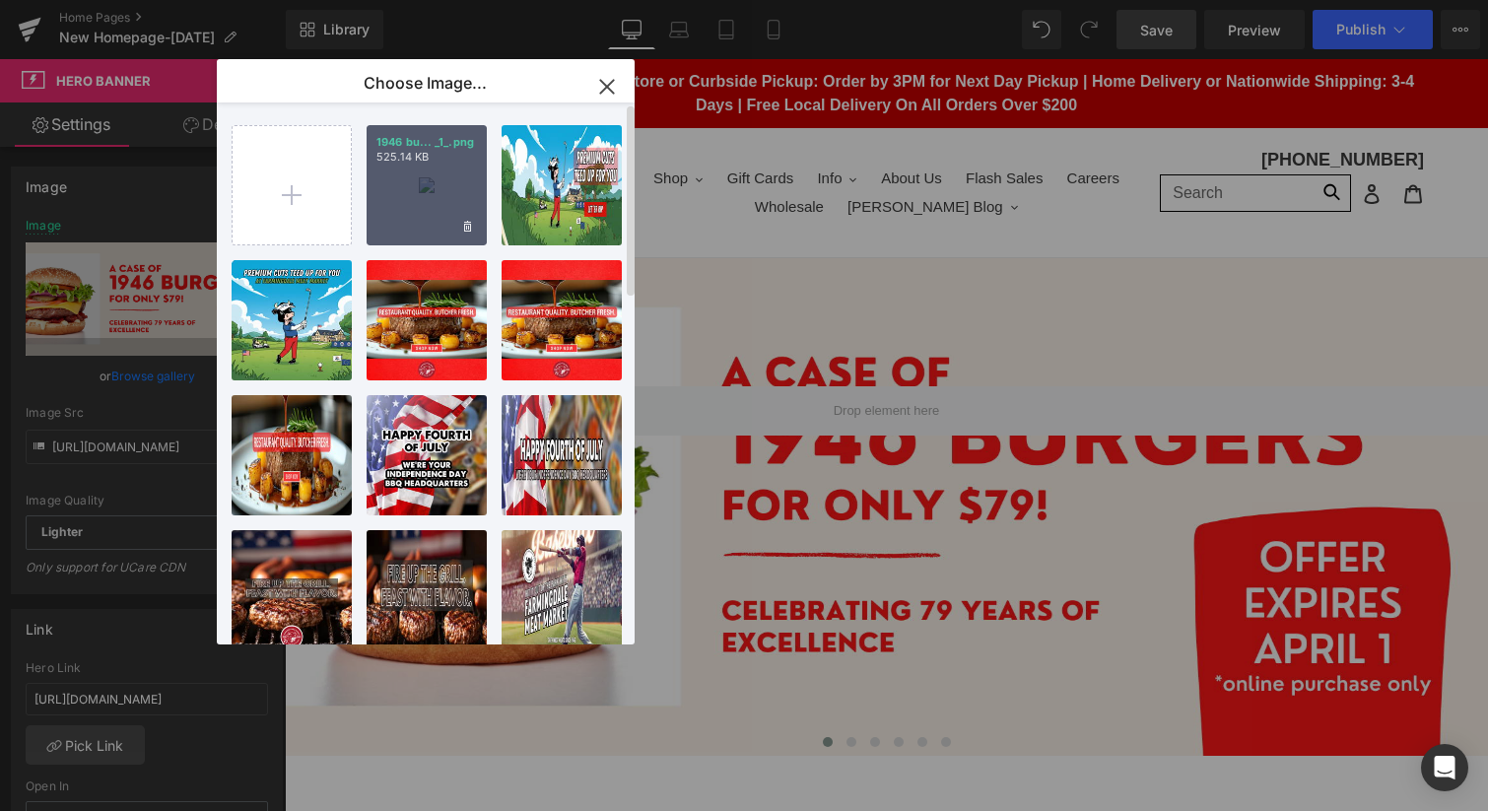
click at [435, 196] on div "1946 bu... _1_.png 525.14 KB" at bounding box center [427, 185] width 120 height 120
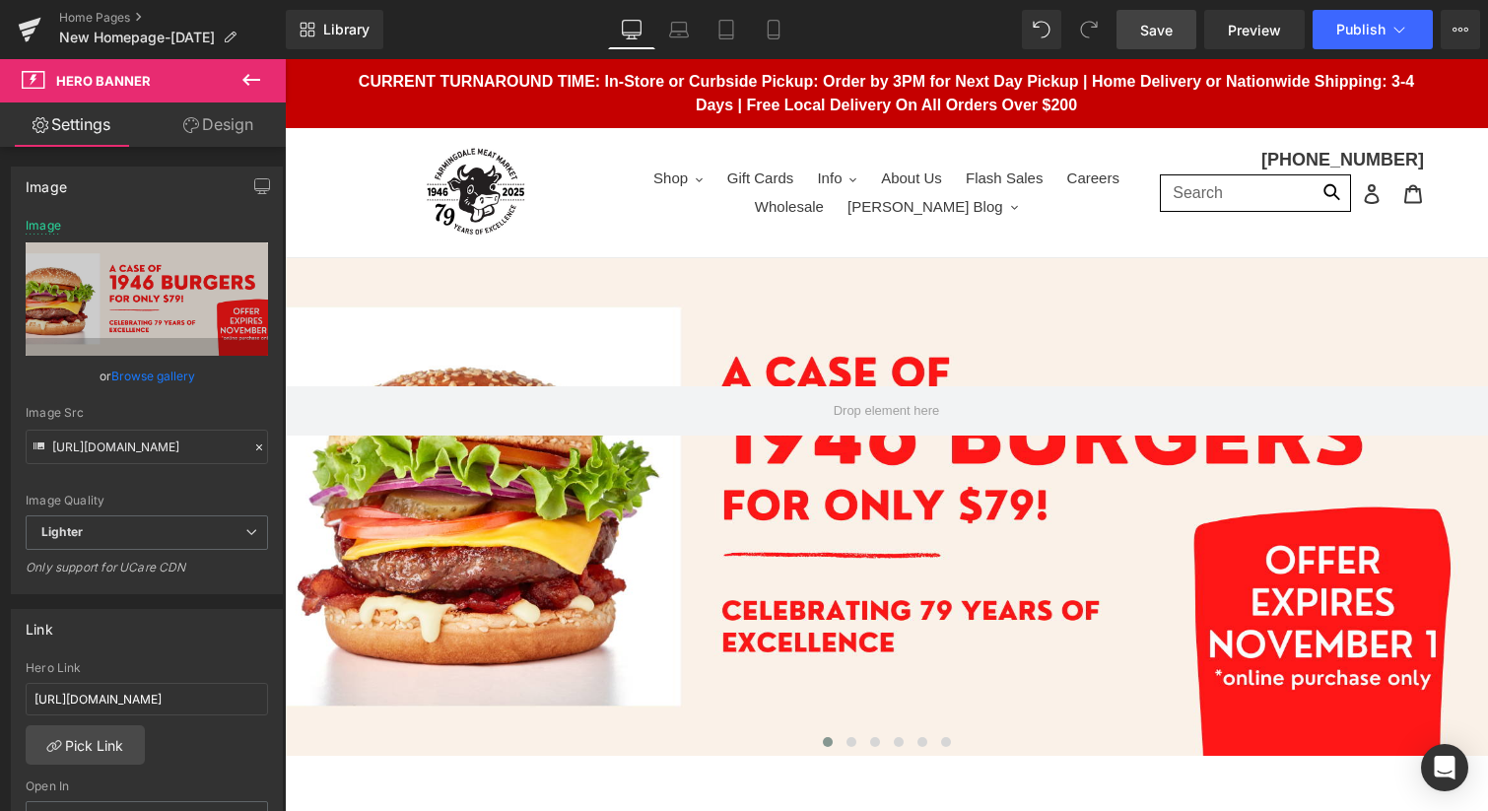
click at [1167, 21] on span "Save" at bounding box center [1156, 30] width 33 height 21
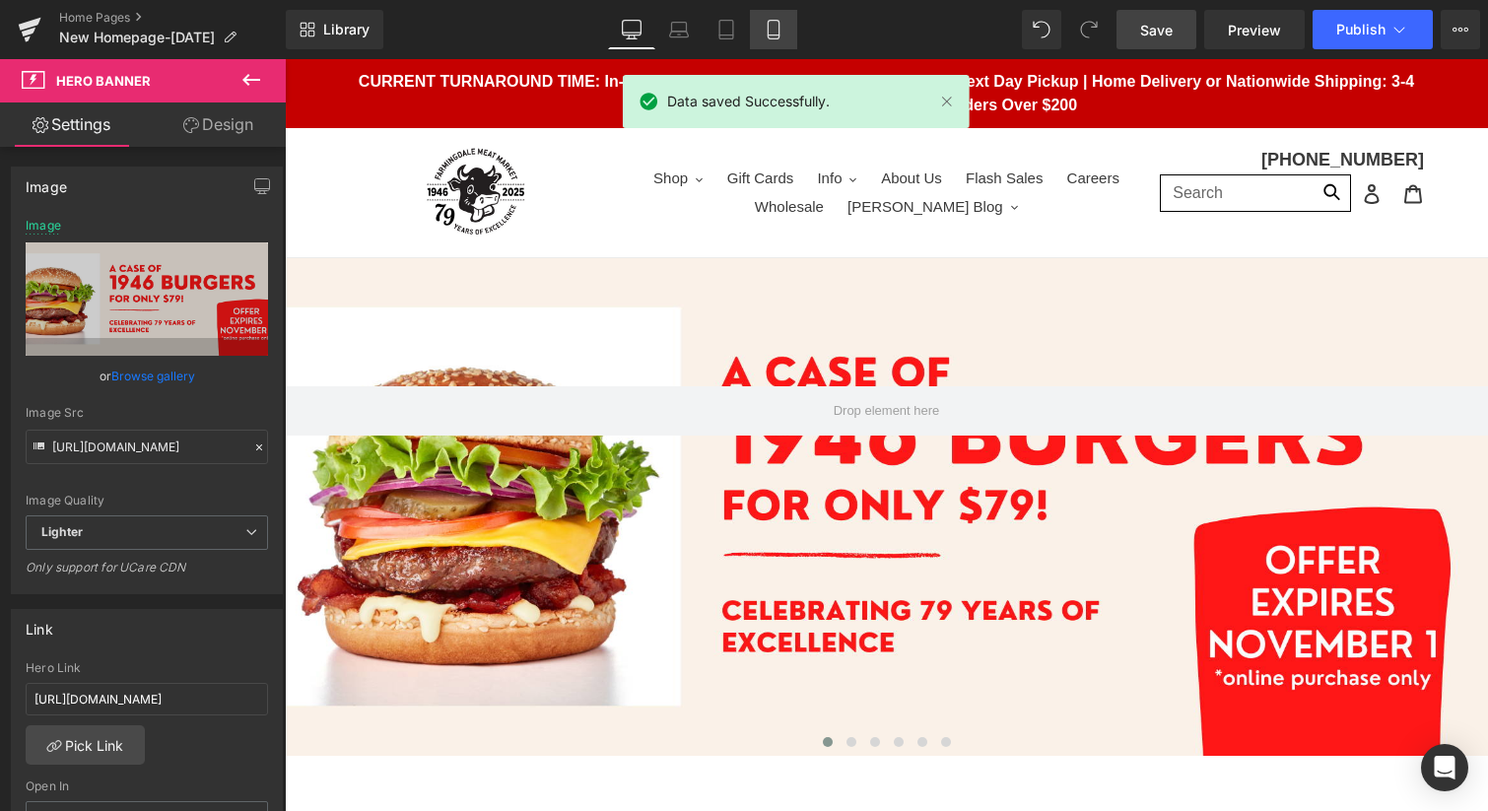
click at [767, 33] on icon at bounding box center [774, 30] width 20 height 20
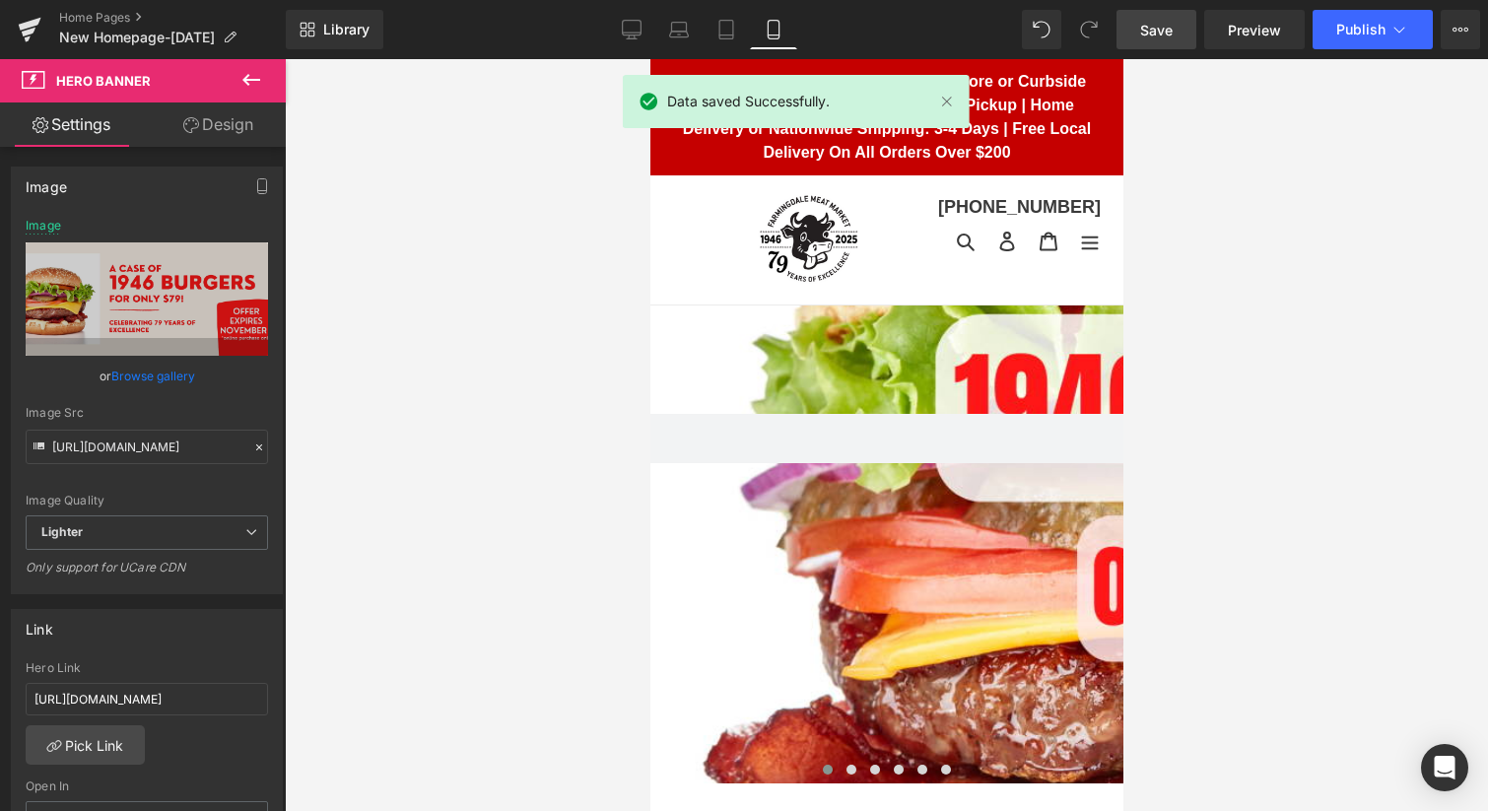
scroll to position [28, 0]
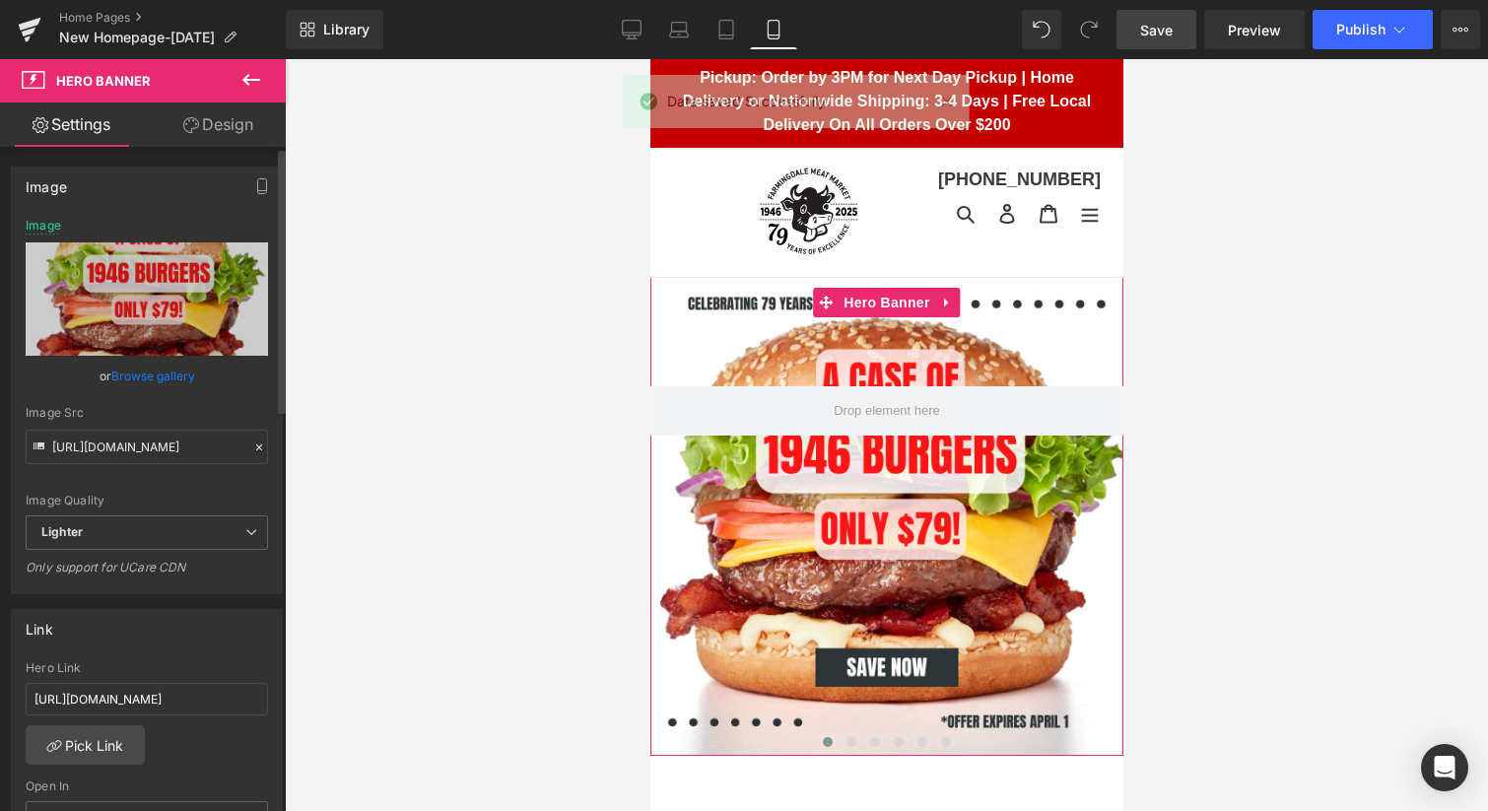
click at [175, 372] on link "Browse gallery" at bounding box center [153, 376] width 84 height 34
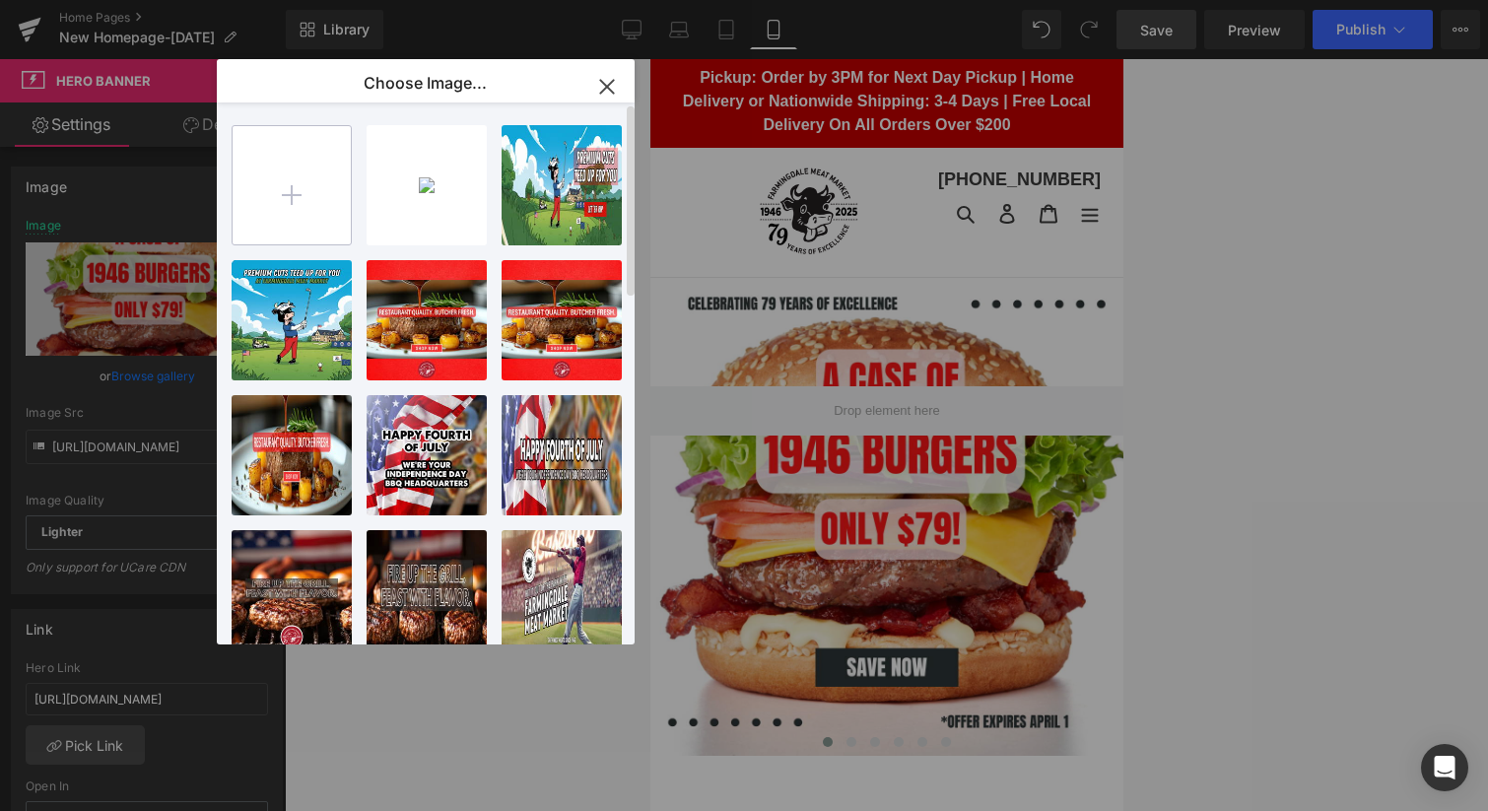
click at [282, 195] on input "file" at bounding box center [292, 185] width 118 height 118
type input "C:\fakepath\1946 Burgers 2025 - mobile (1).png"
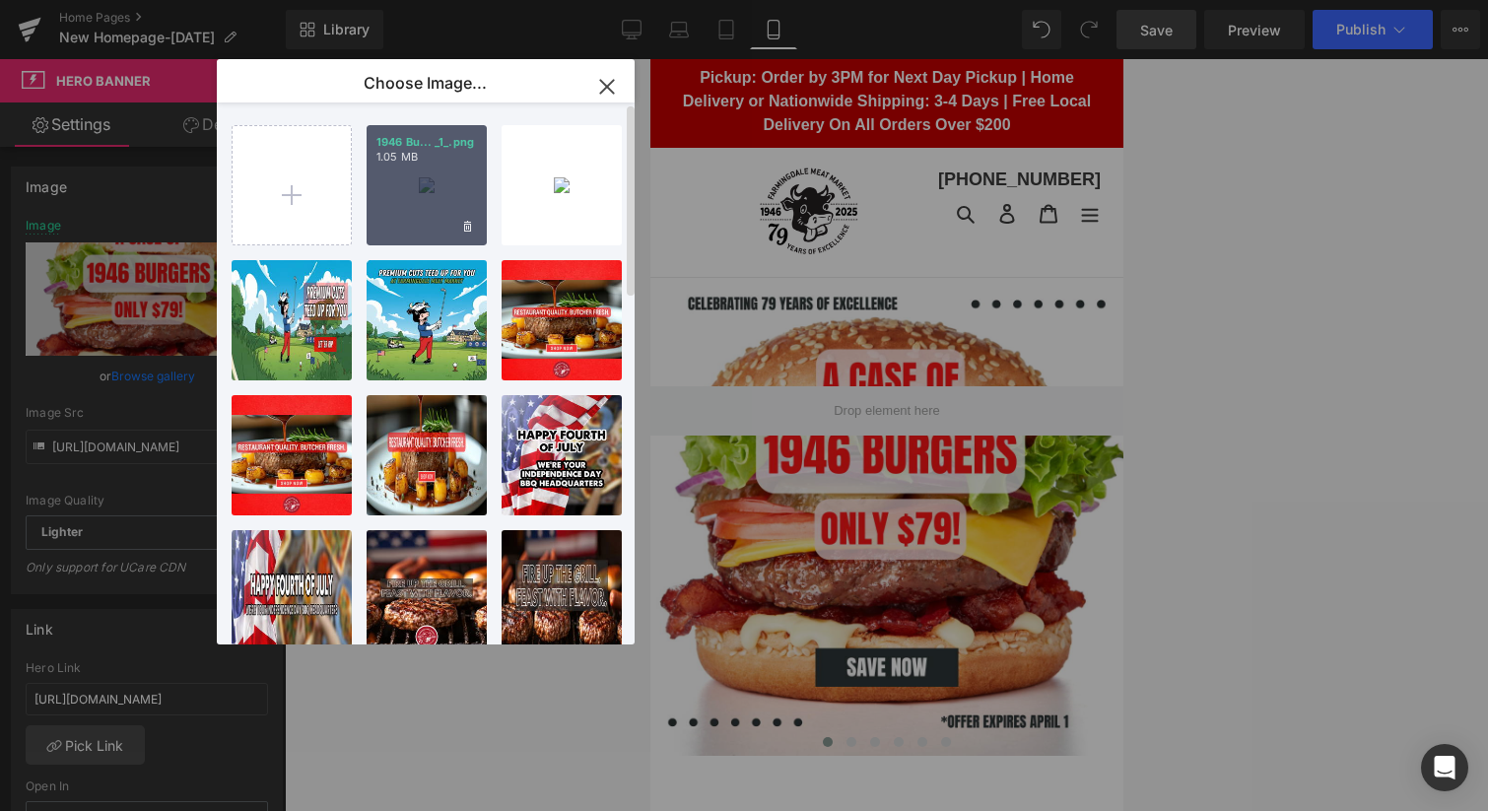
click at [418, 195] on div "1946 Bu... _1_.png 1.05 MB" at bounding box center [427, 185] width 120 height 120
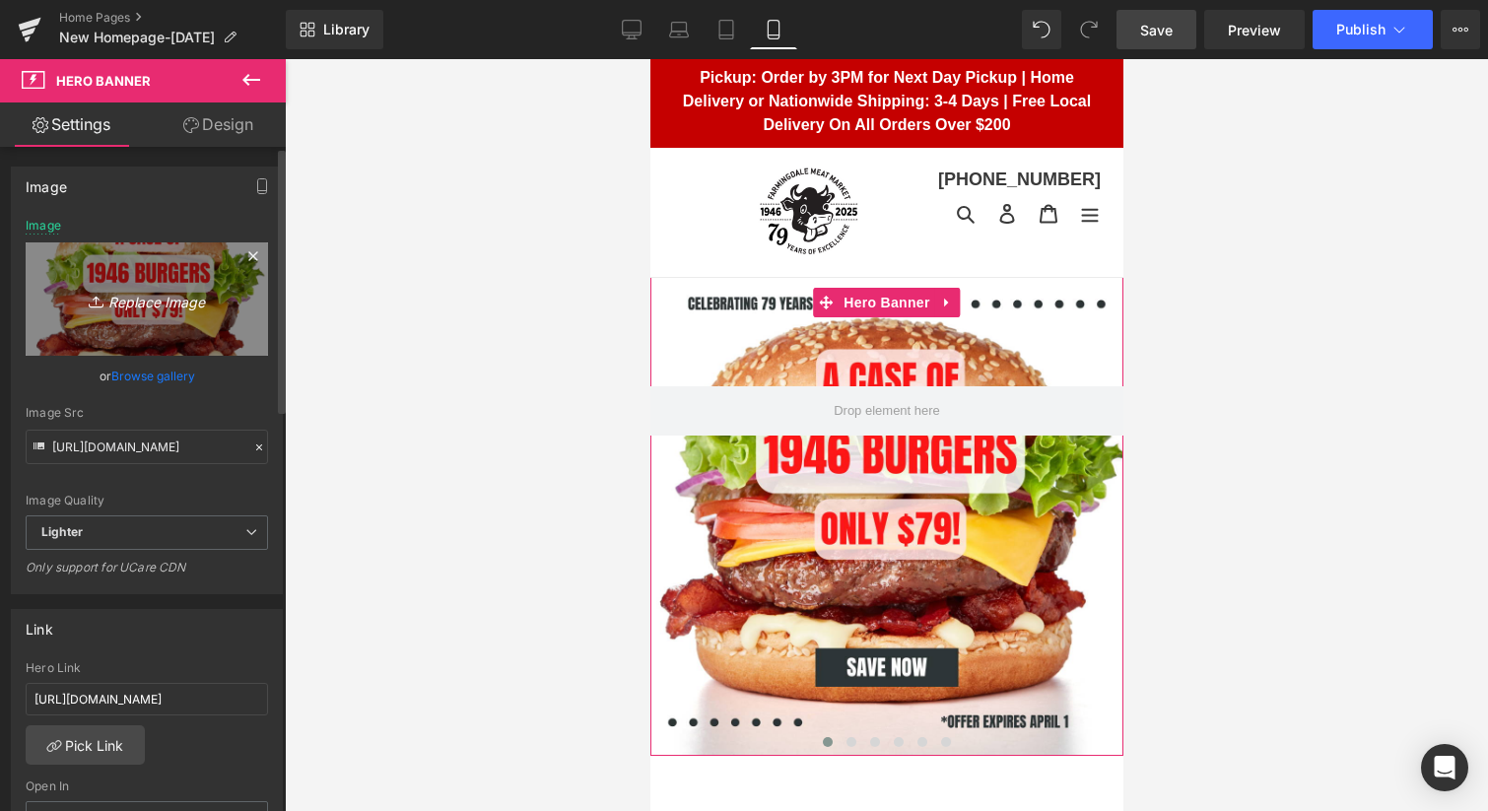
click at [133, 300] on icon "Replace Image" at bounding box center [147, 299] width 158 height 25
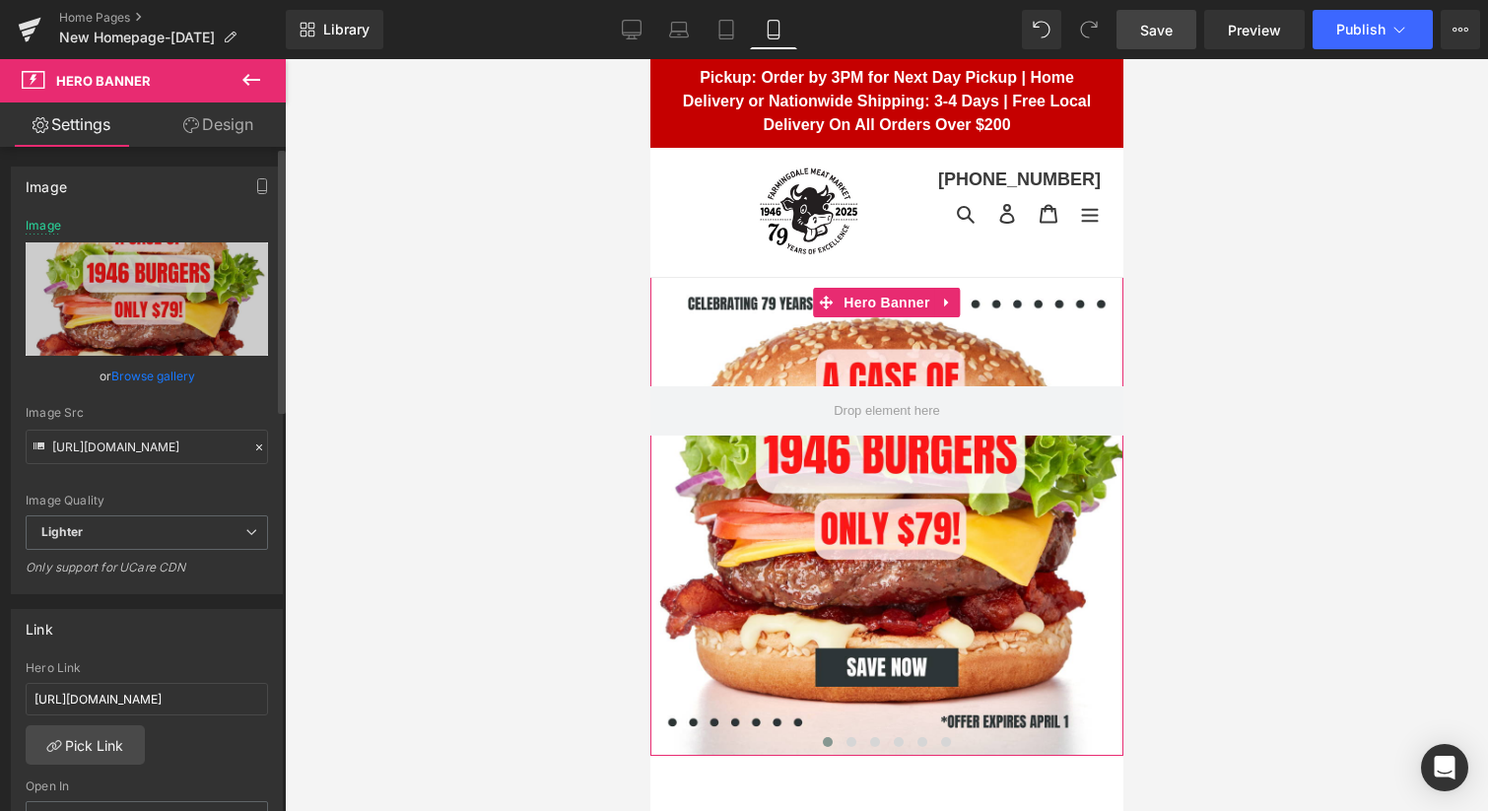
click at [152, 379] on link "Browse gallery" at bounding box center [153, 376] width 84 height 34
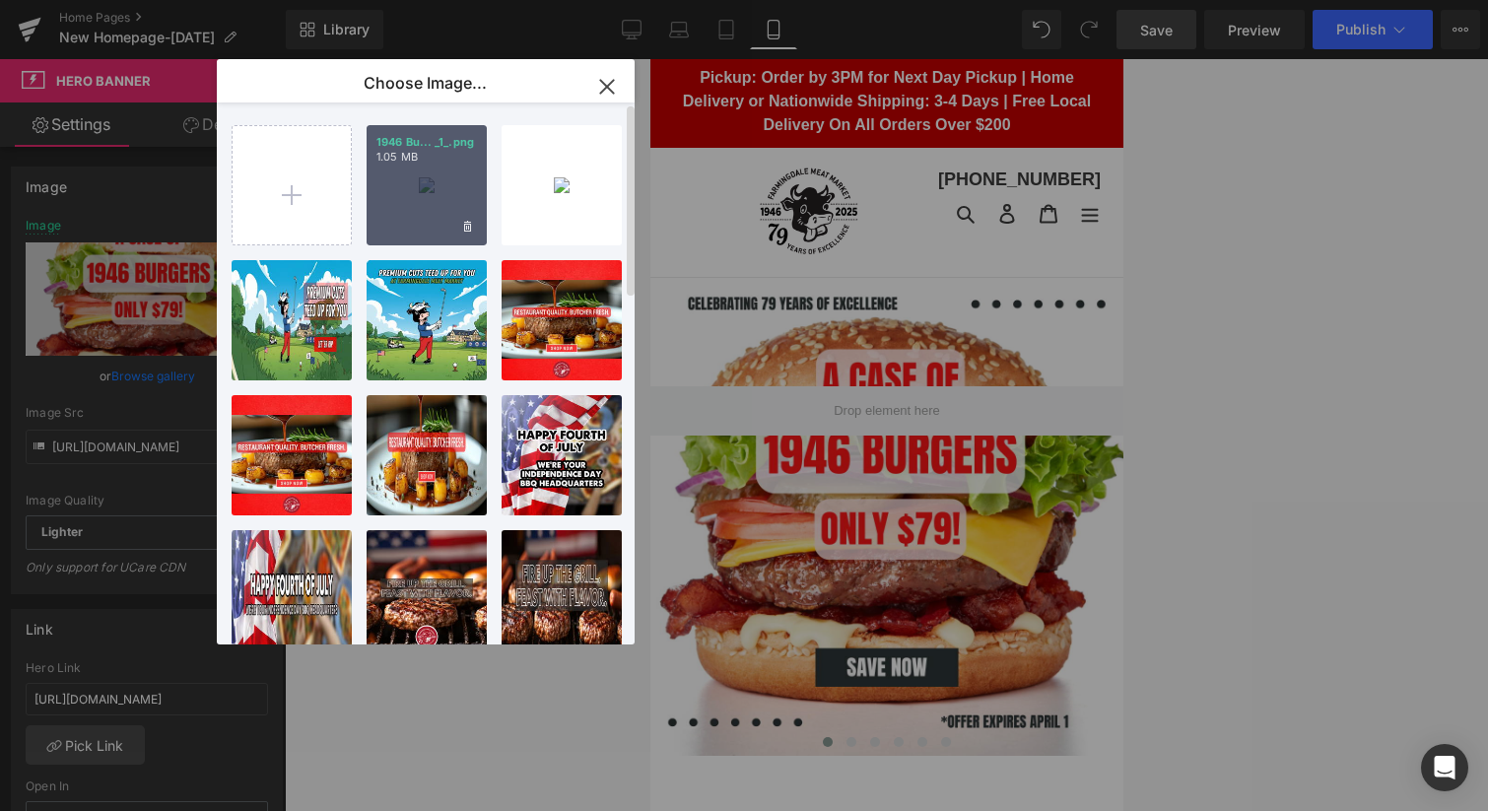
click at [449, 205] on div "1946 Bu... _1_.png 1.05 MB" at bounding box center [427, 185] width 120 height 120
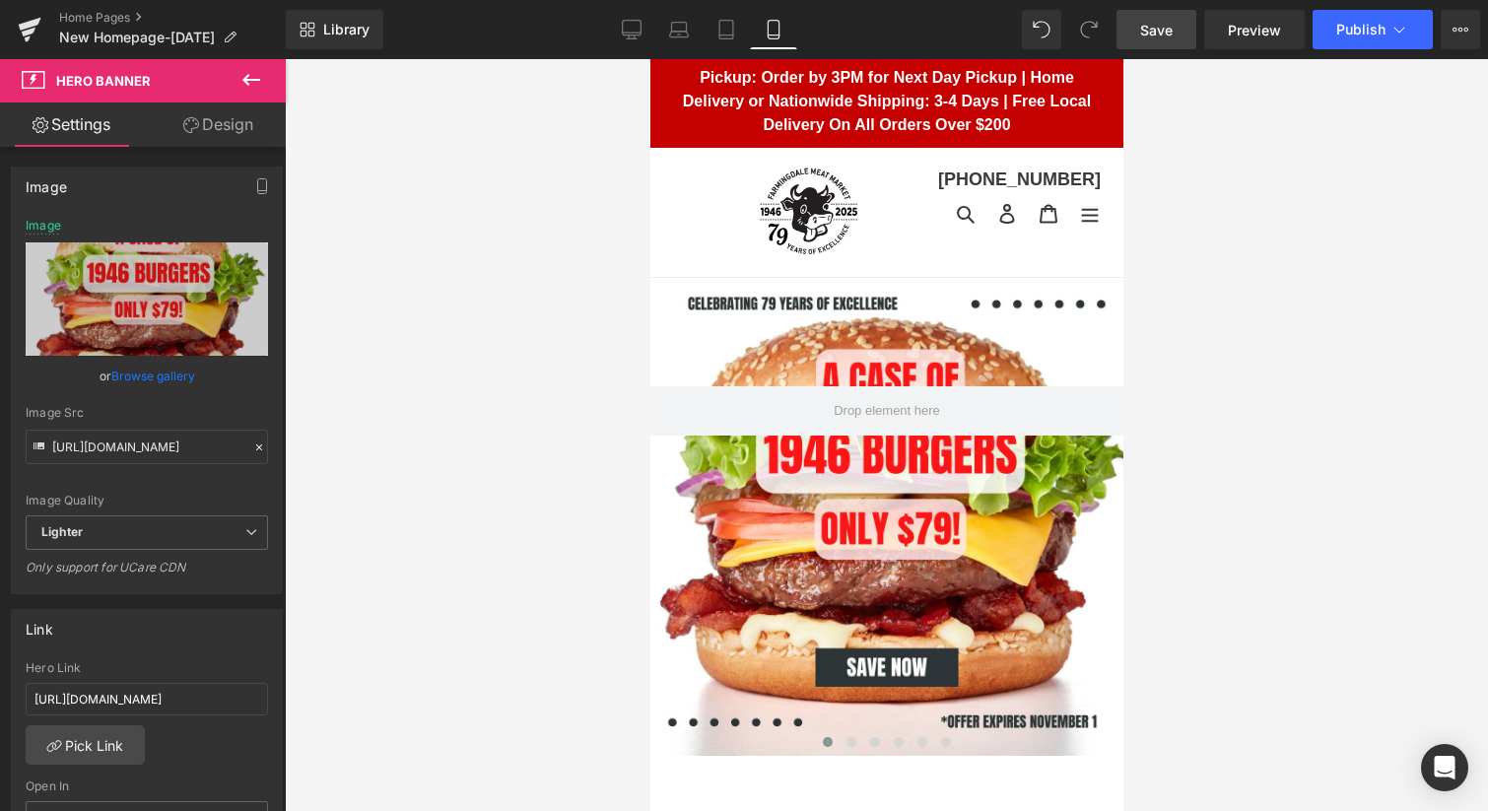
click at [1177, 31] on link "Save" at bounding box center [1157, 29] width 80 height 39
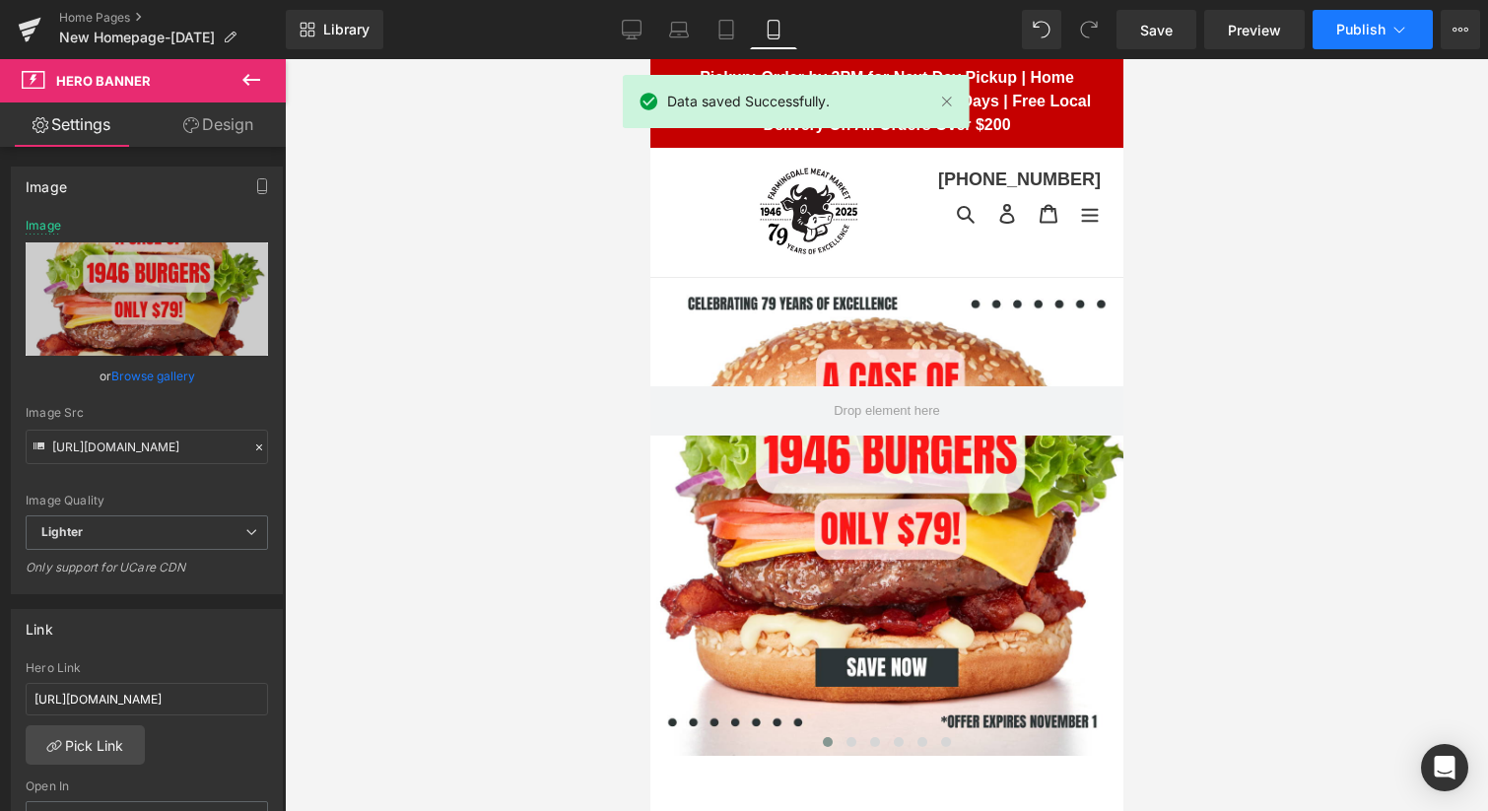
click at [1345, 23] on span "Publish" at bounding box center [1360, 30] width 49 height 16
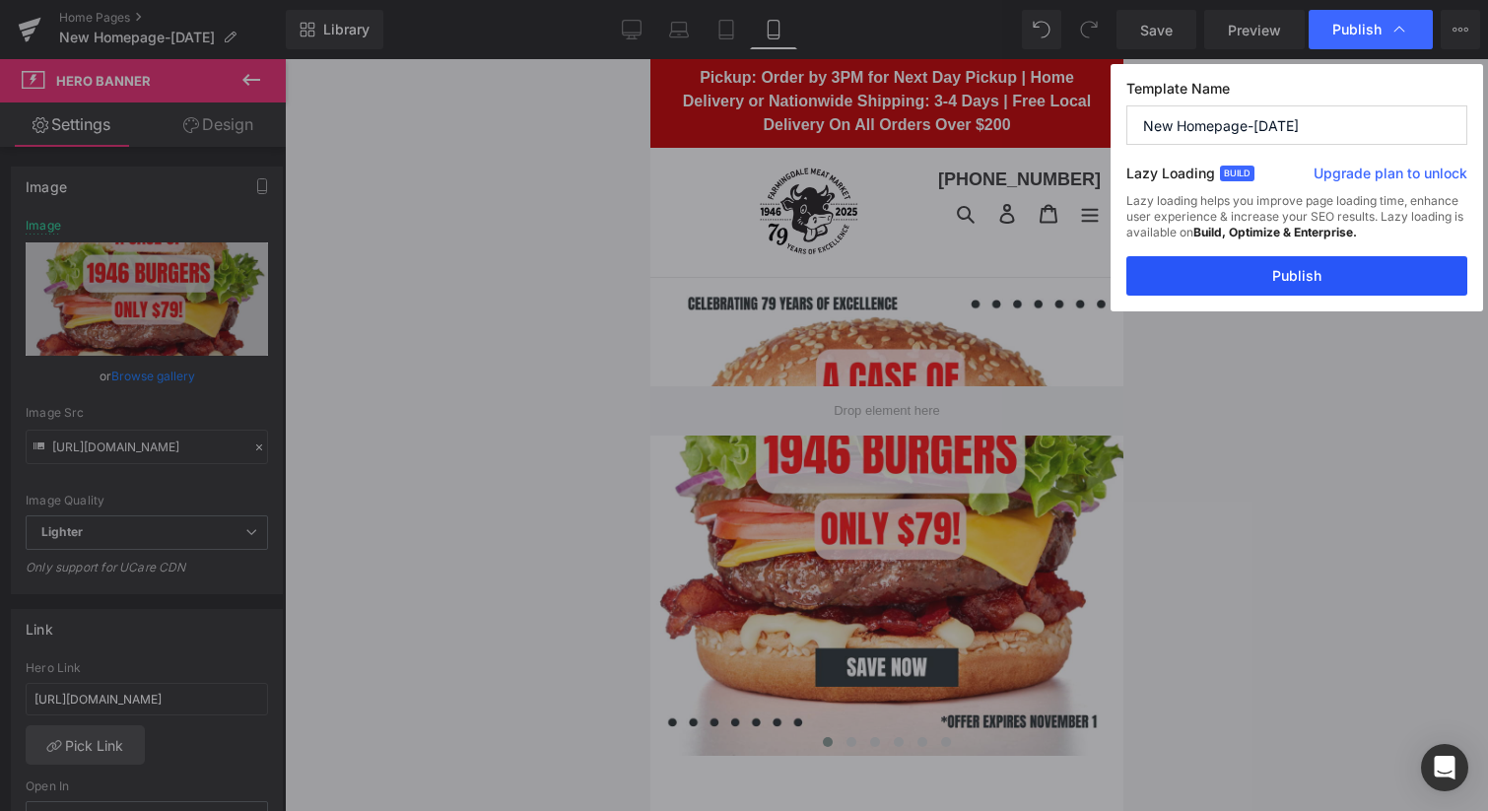
click at [1232, 270] on button "Publish" at bounding box center [1296, 275] width 341 height 39
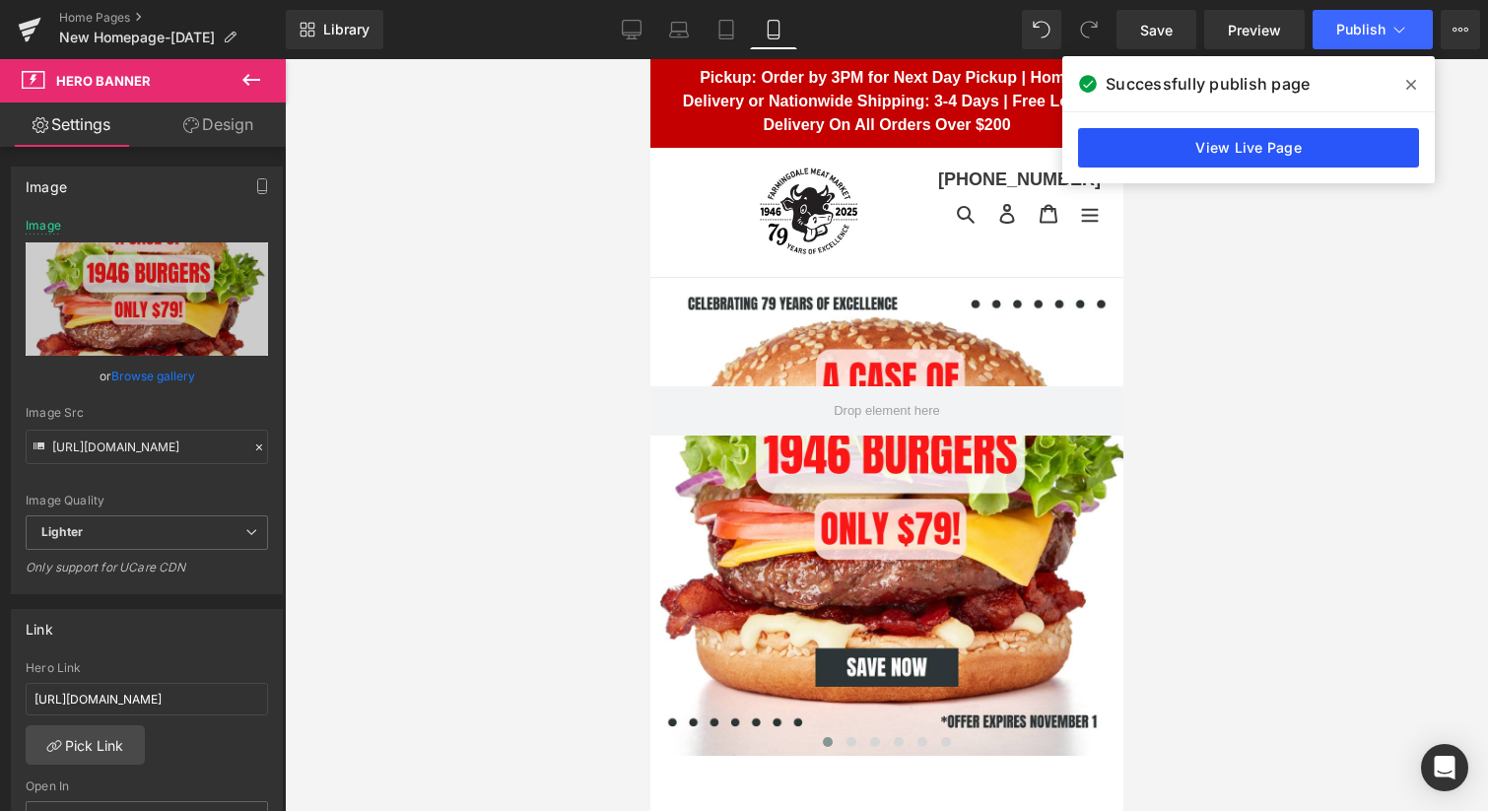
click at [1267, 149] on link "View Live Page" at bounding box center [1248, 147] width 341 height 39
